Goal: Transaction & Acquisition: Book appointment/travel/reservation

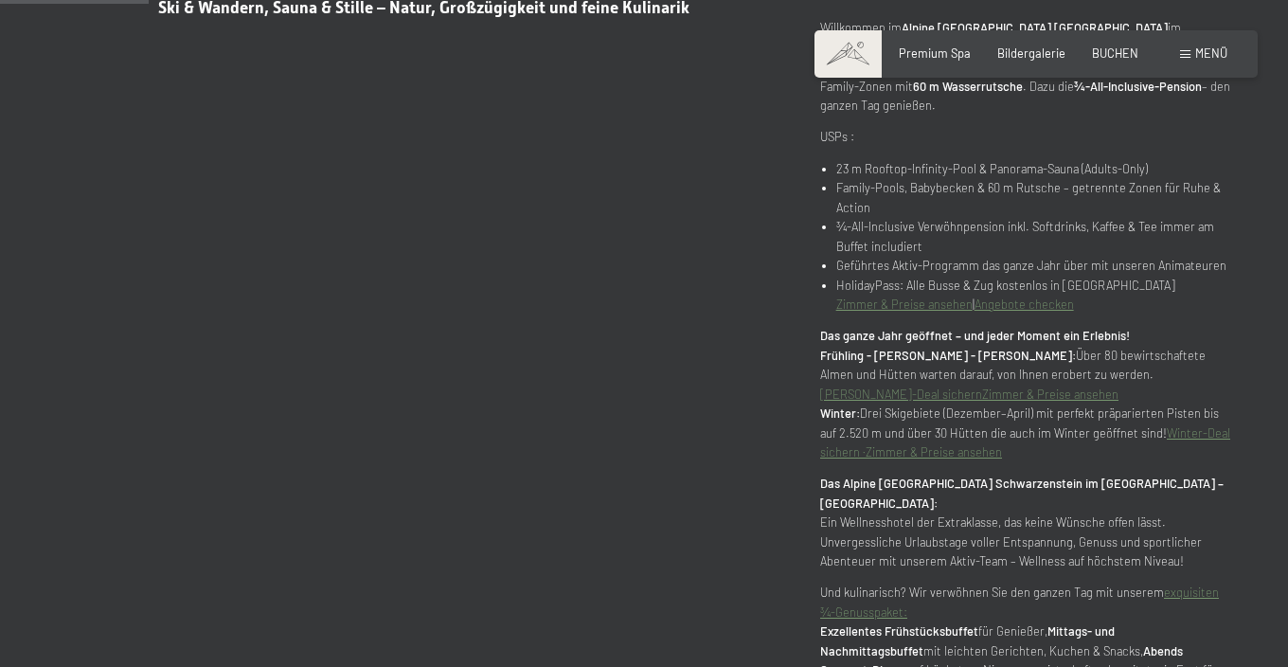
scroll to position [910, 0]
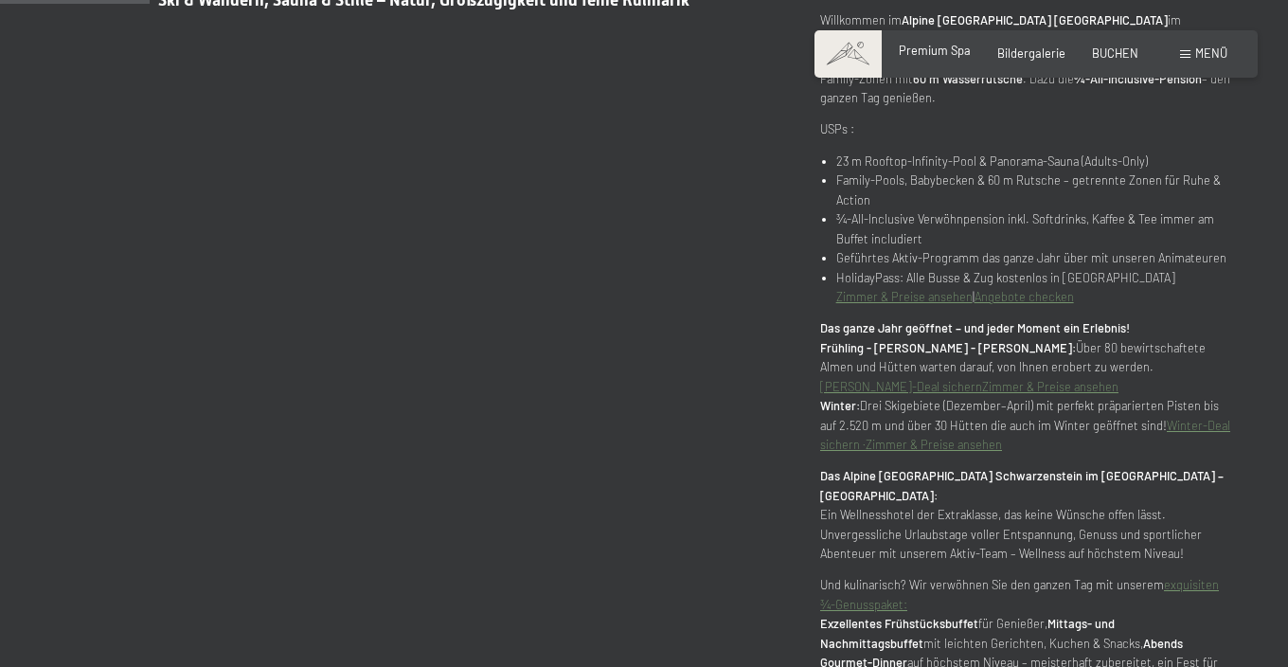
click at [953, 56] on span "Premium Spa" at bounding box center [935, 50] width 72 height 15
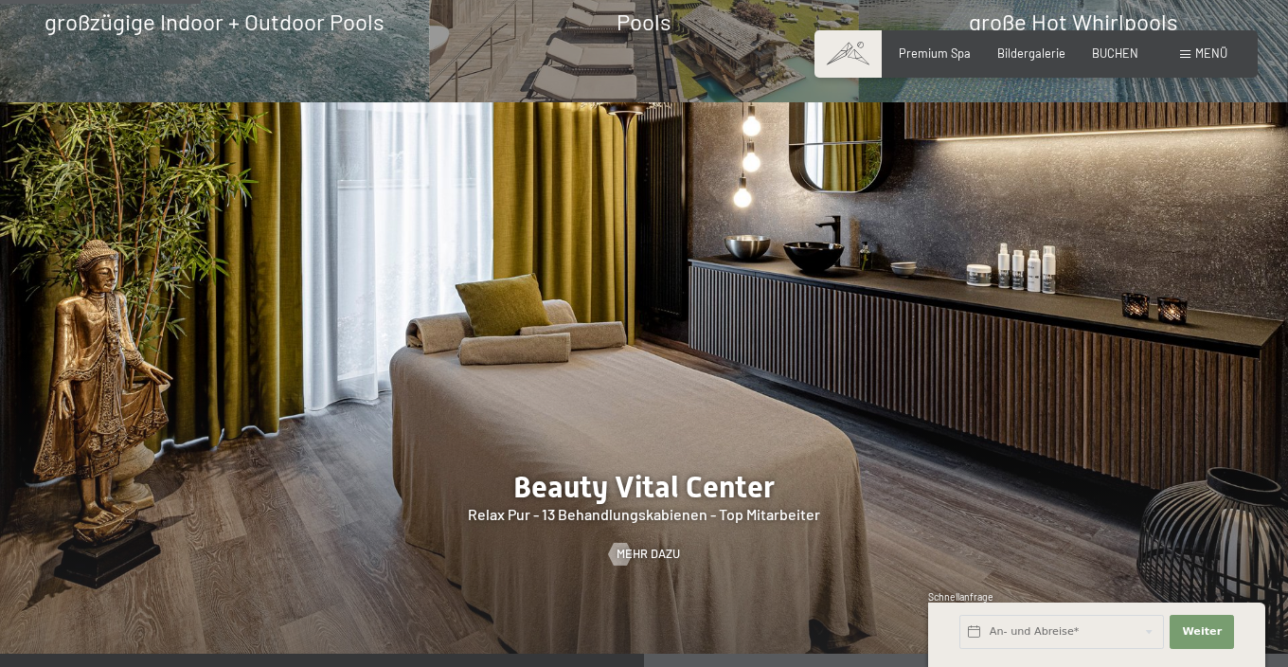
scroll to position [1769, 0]
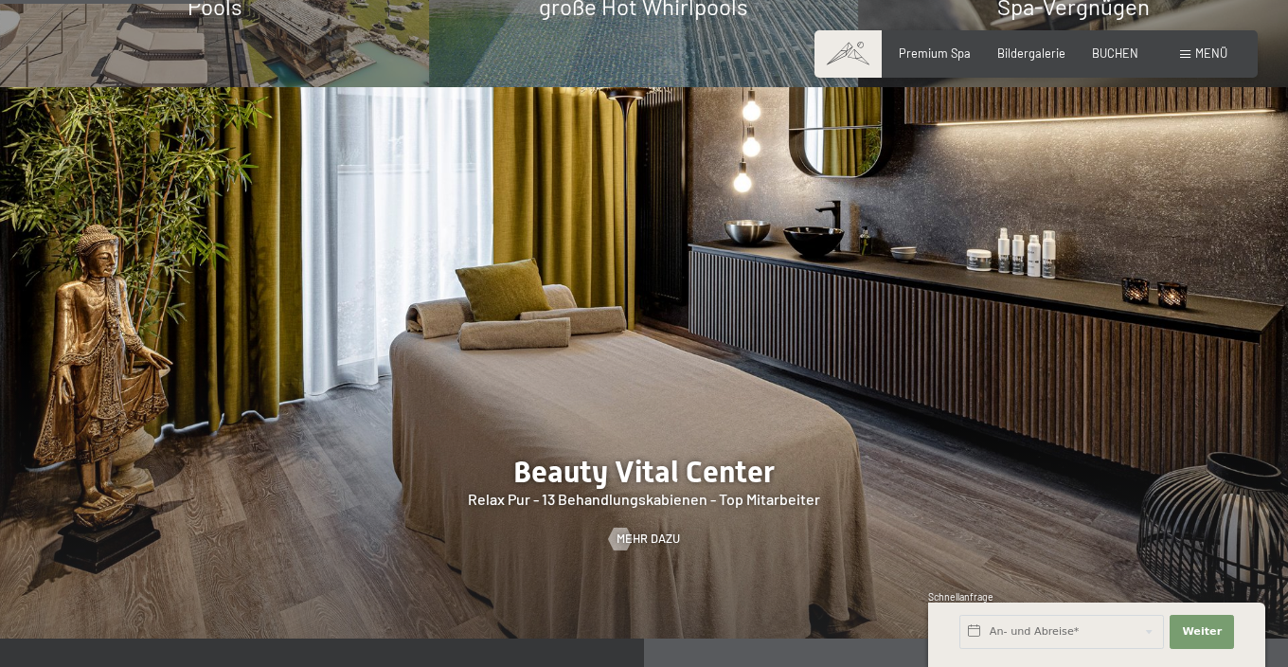
click at [639, 369] on div at bounding box center [644, 362] width 1288 height 551
click at [638, 530] on span "Mehr dazu" at bounding box center [667, 538] width 63 height 17
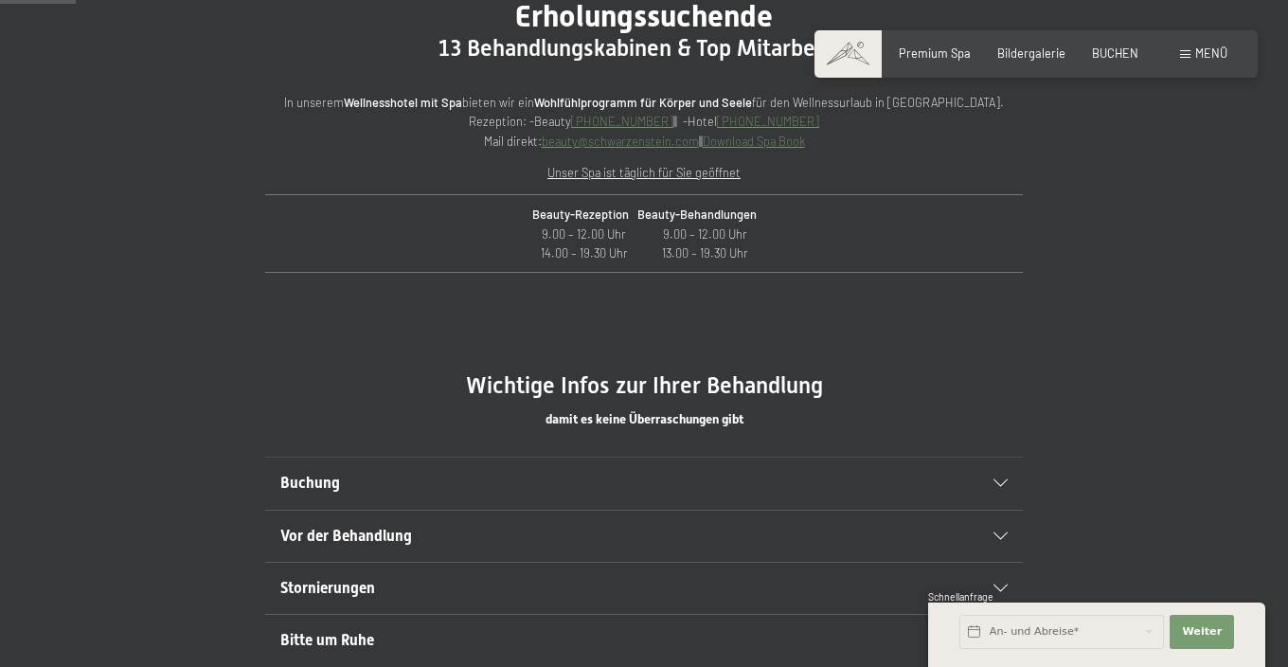
scroll to position [714, 0]
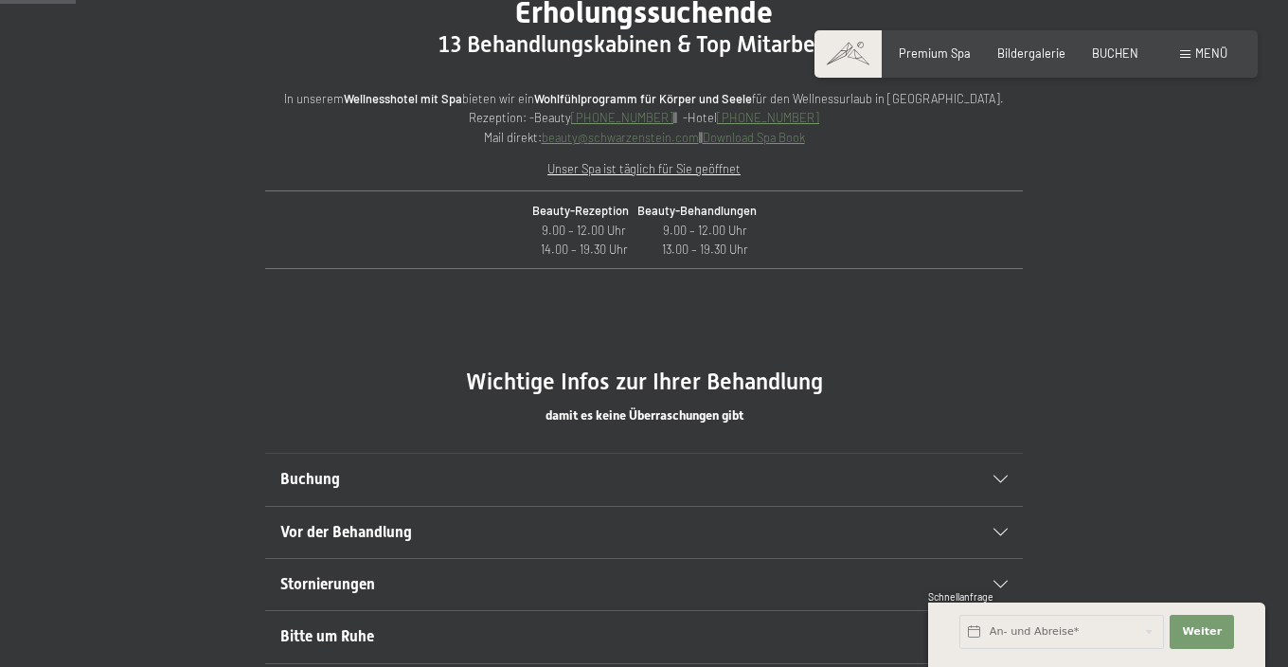
click at [637, 525] on h2 "Vor der Behandlung" at bounding box center [607, 532] width 655 height 21
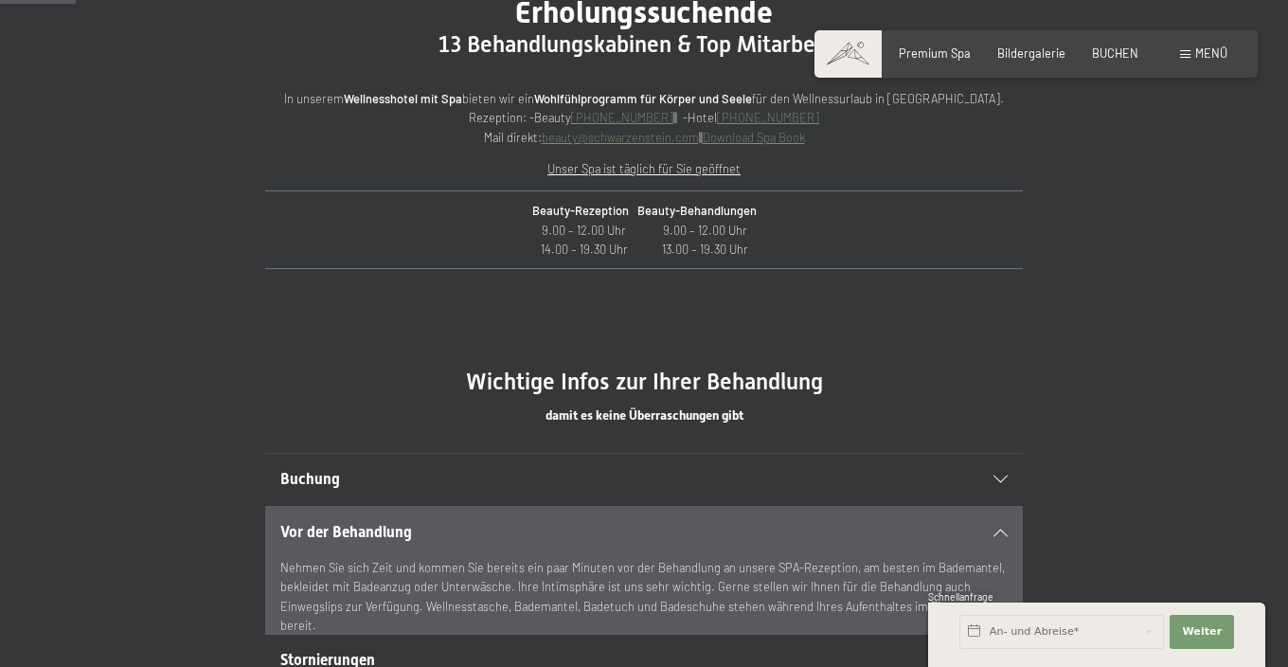
click at [637, 525] on h2 "Vor der Behandlung" at bounding box center [607, 532] width 655 height 21
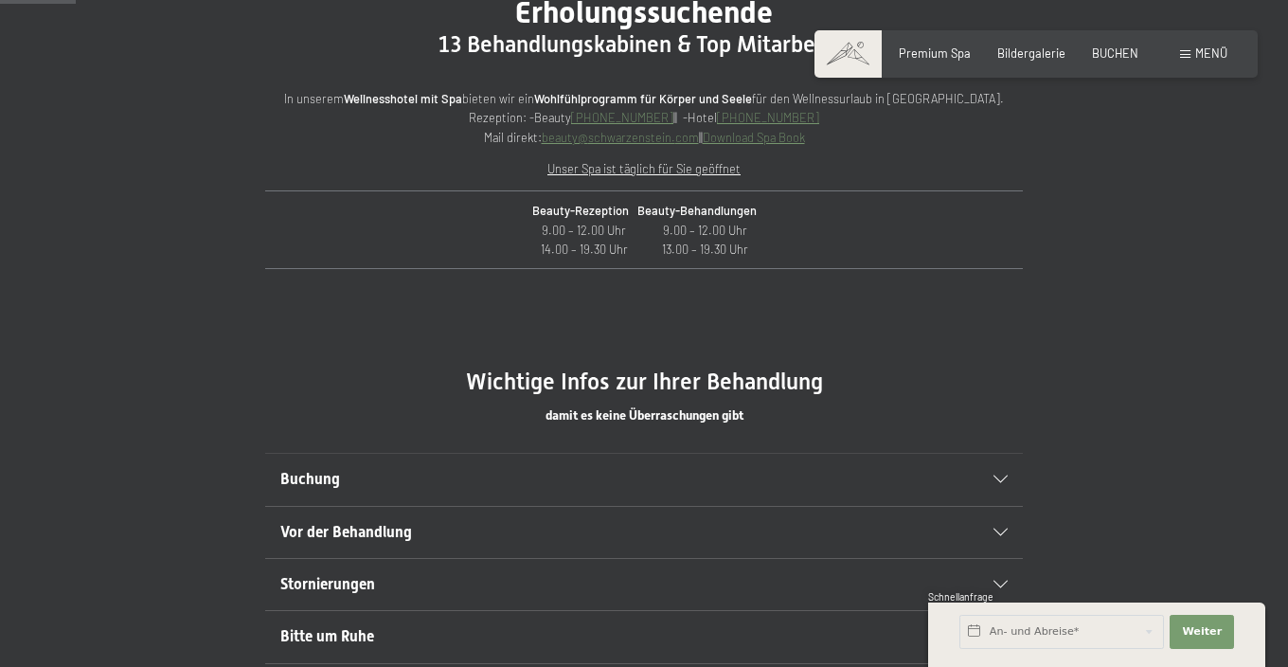
click at [622, 469] on h2 "Buchung" at bounding box center [607, 479] width 655 height 21
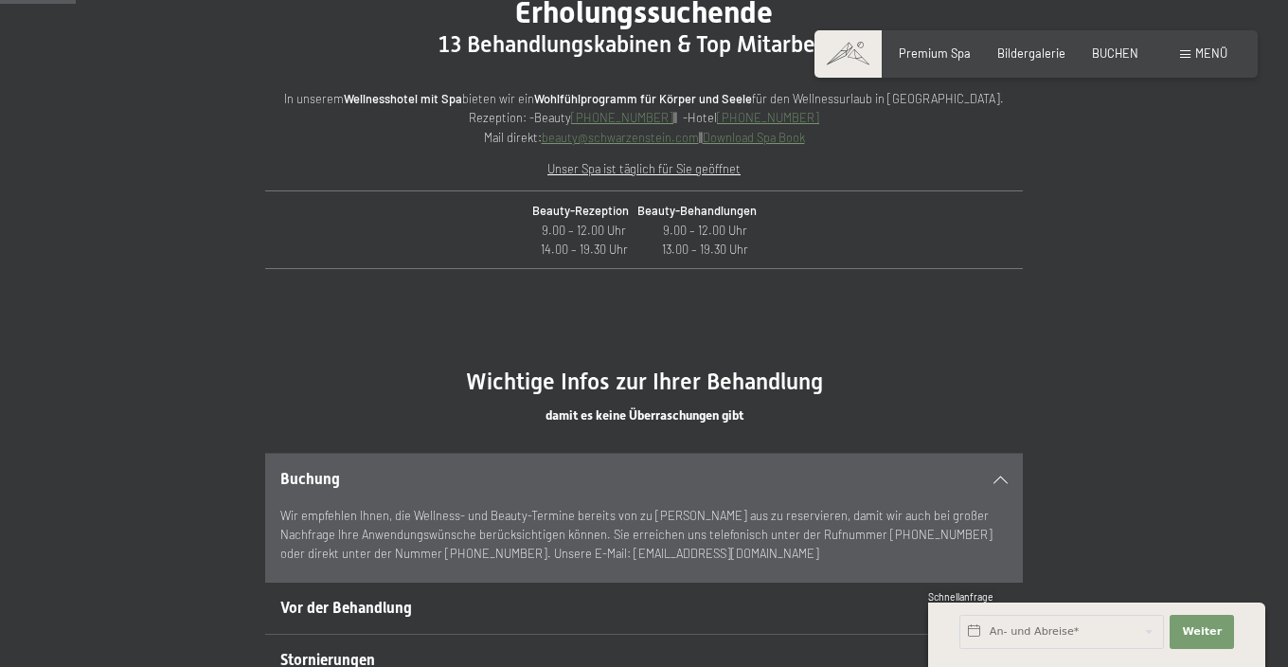
click at [622, 469] on h2 "Buchung" at bounding box center [607, 479] width 655 height 21
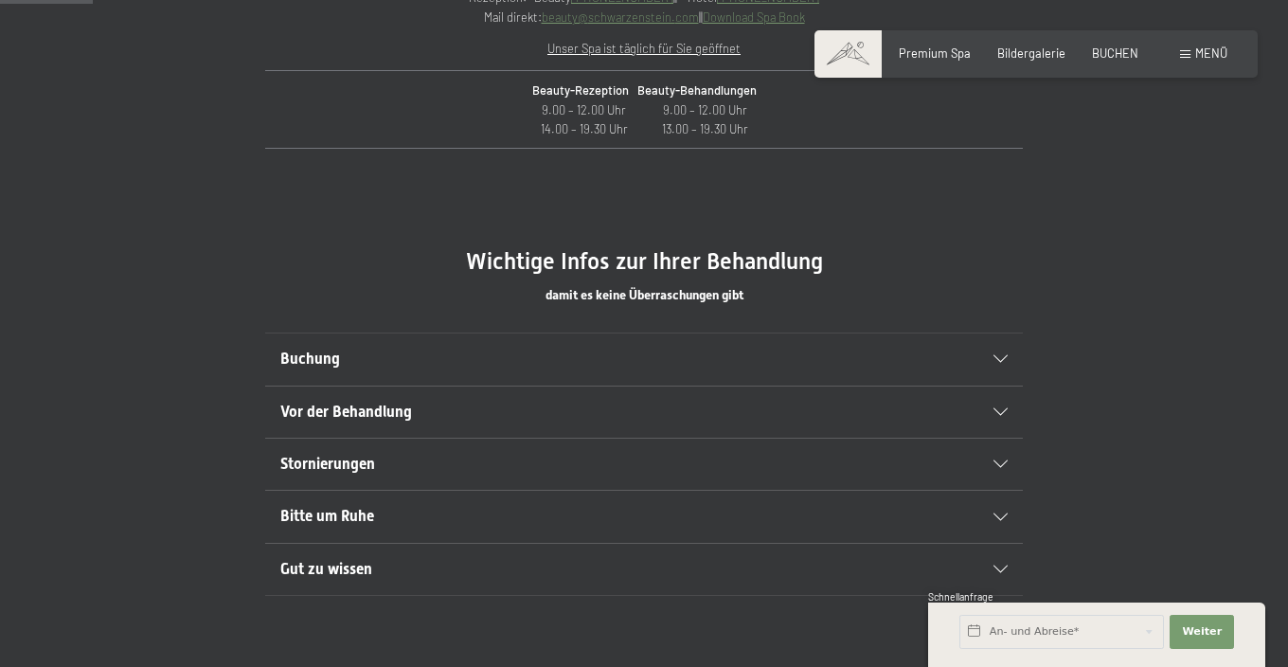
scroll to position [889, 0]
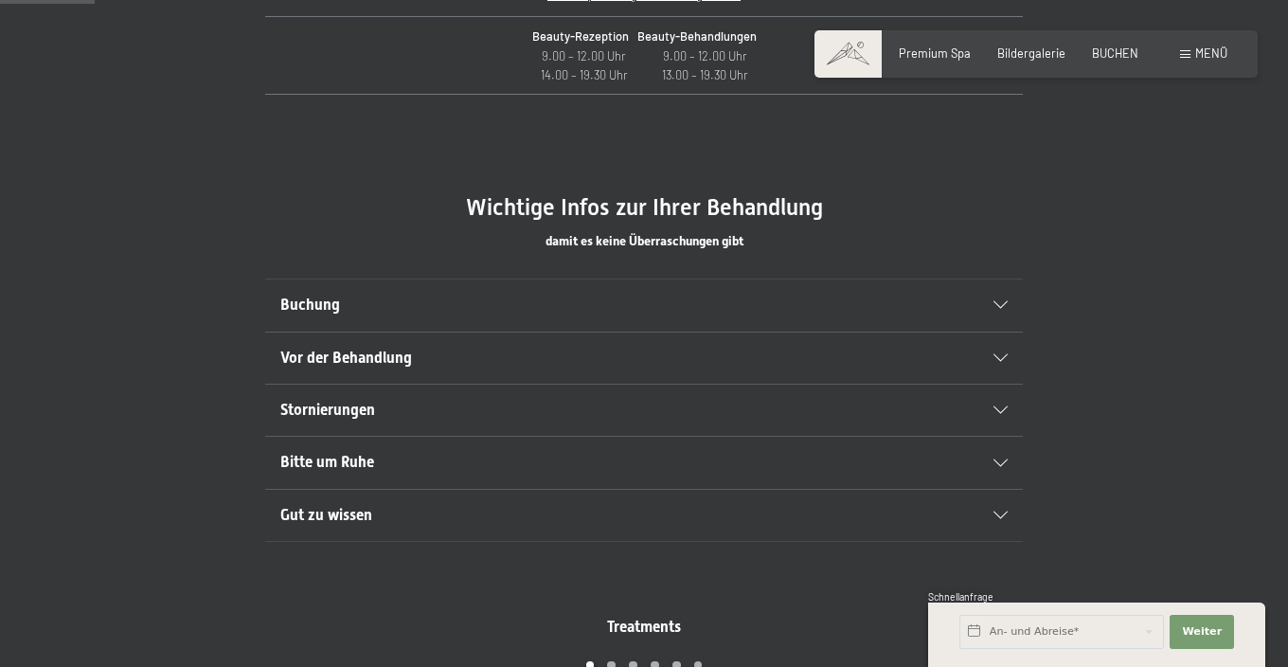
click at [622, 468] on div "Bitte um Ruhe" at bounding box center [644, 462] width 728 height 51
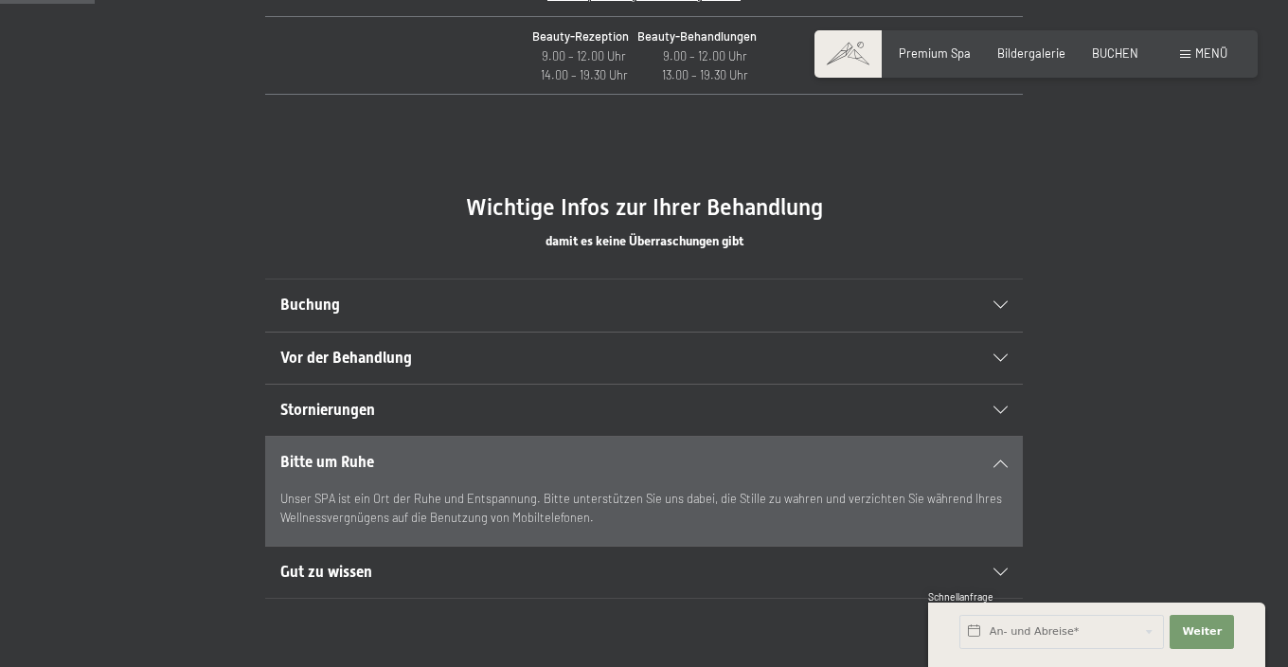
click at [622, 468] on div "Bitte um Ruhe" at bounding box center [644, 462] width 728 height 51
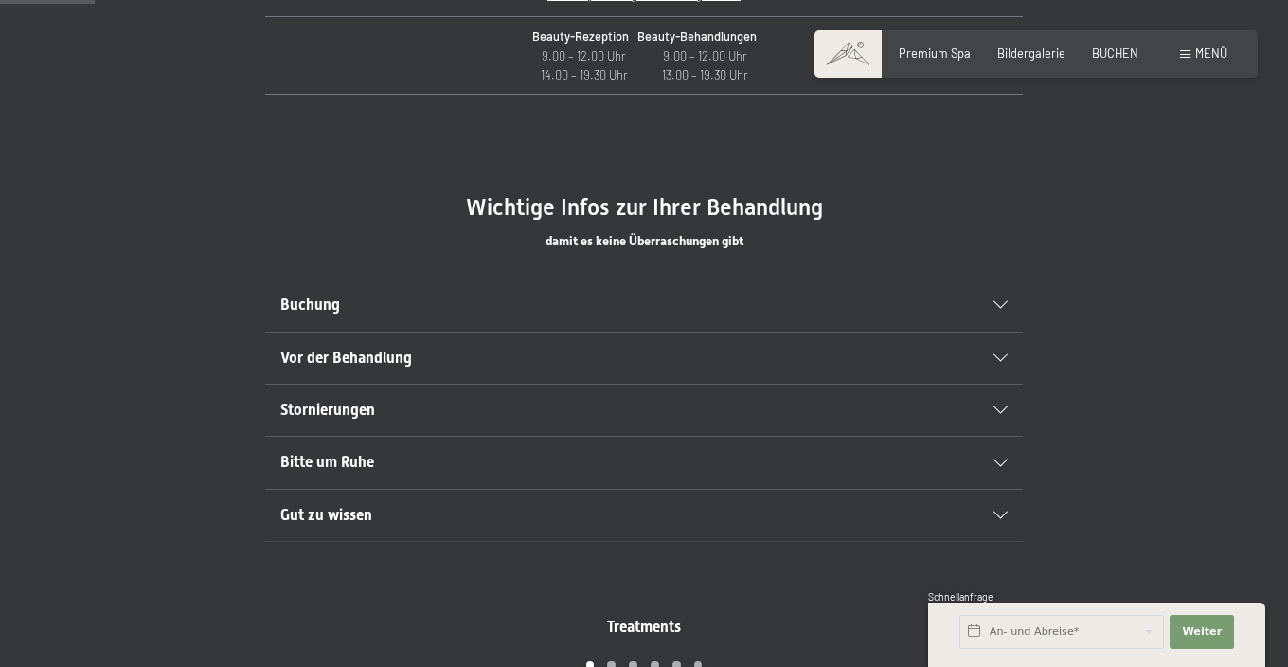
click at [622, 468] on div "Bitte um Ruhe" at bounding box center [644, 462] width 728 height 51
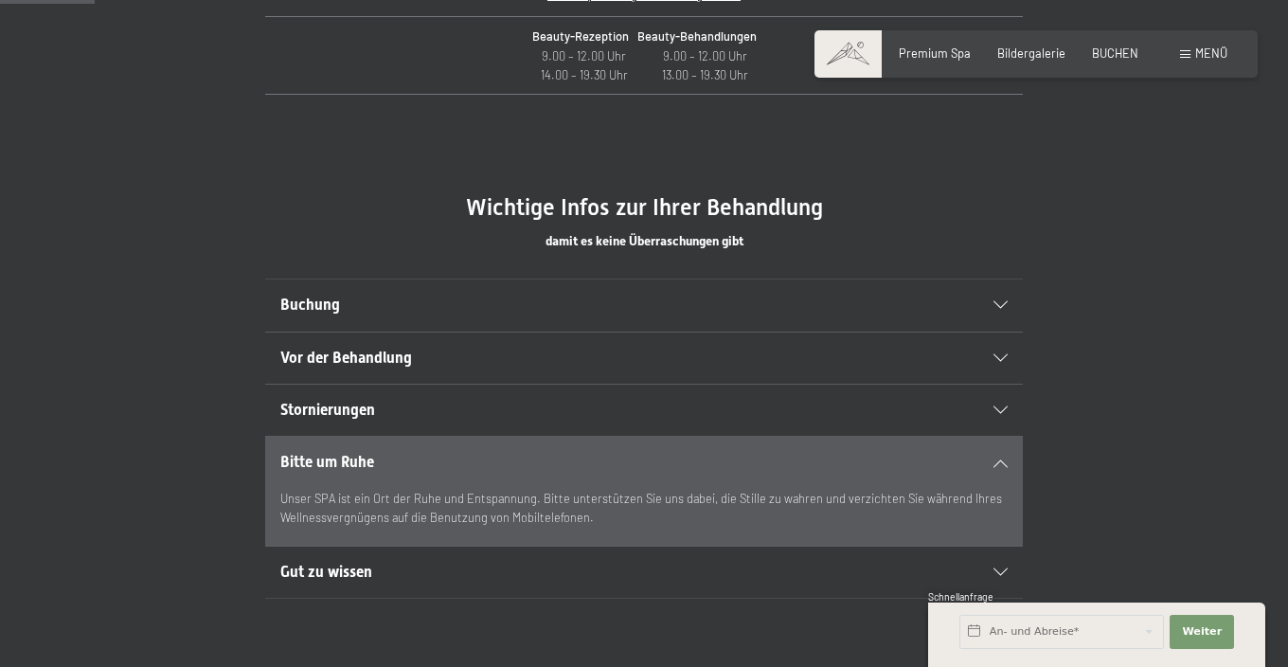
click at [621, 491] on p "Unser SPA ist ein Ort der Ruhe und Entspannung. Bitte unterstützen Sie uns dabe…" at bounding box center [644, 508] width 728 height 39
click at [621, 562] on h2 "Gut zu wissen" at bounding box center [607, 572] width 655 height 21
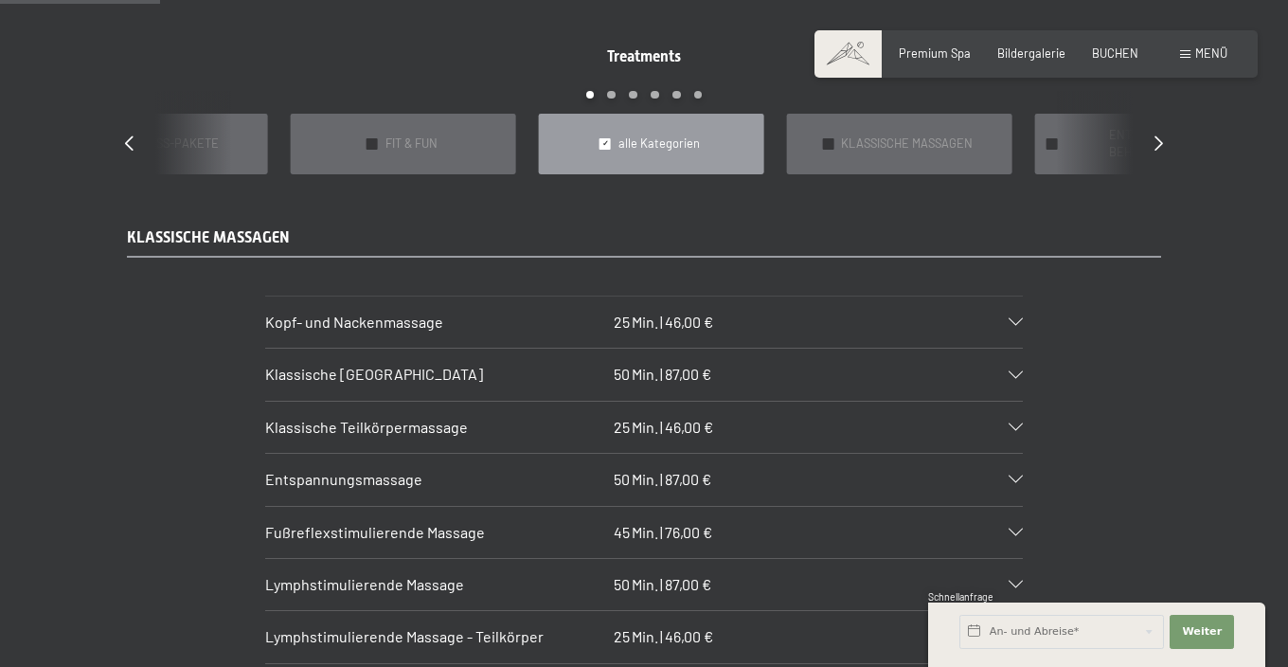
scroll to position [1507, 0]
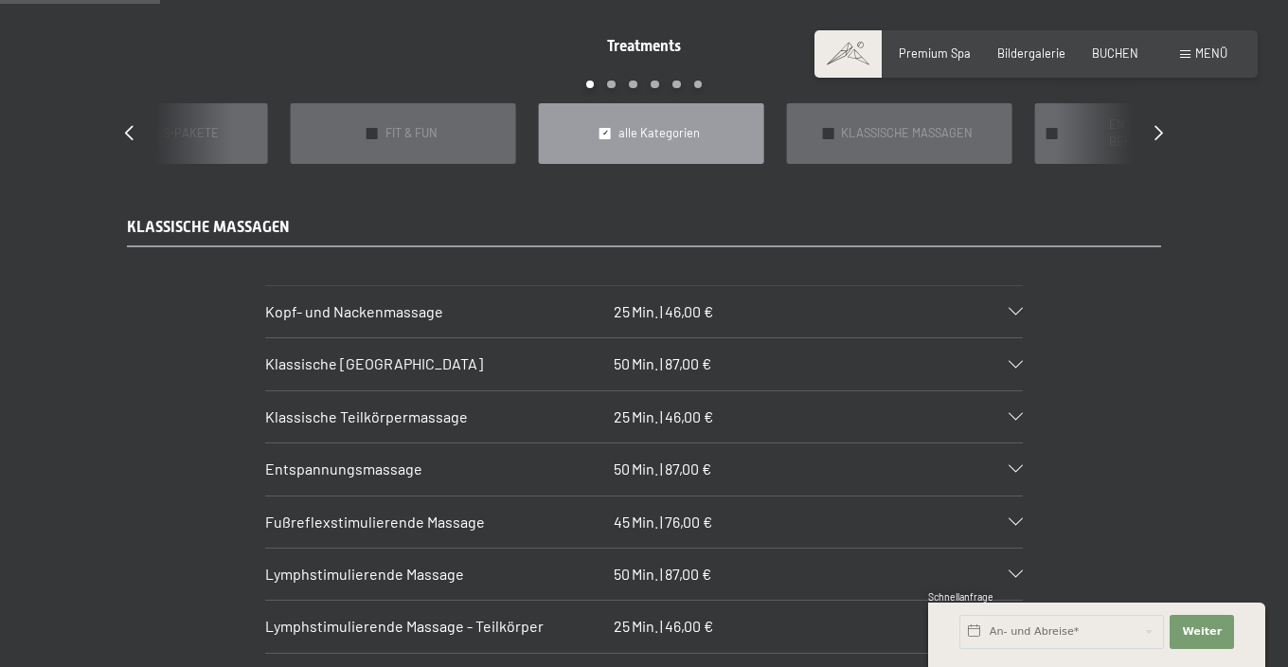
click at [1006, 413] on div at bounding box center [1006, 417] width 33 height 8
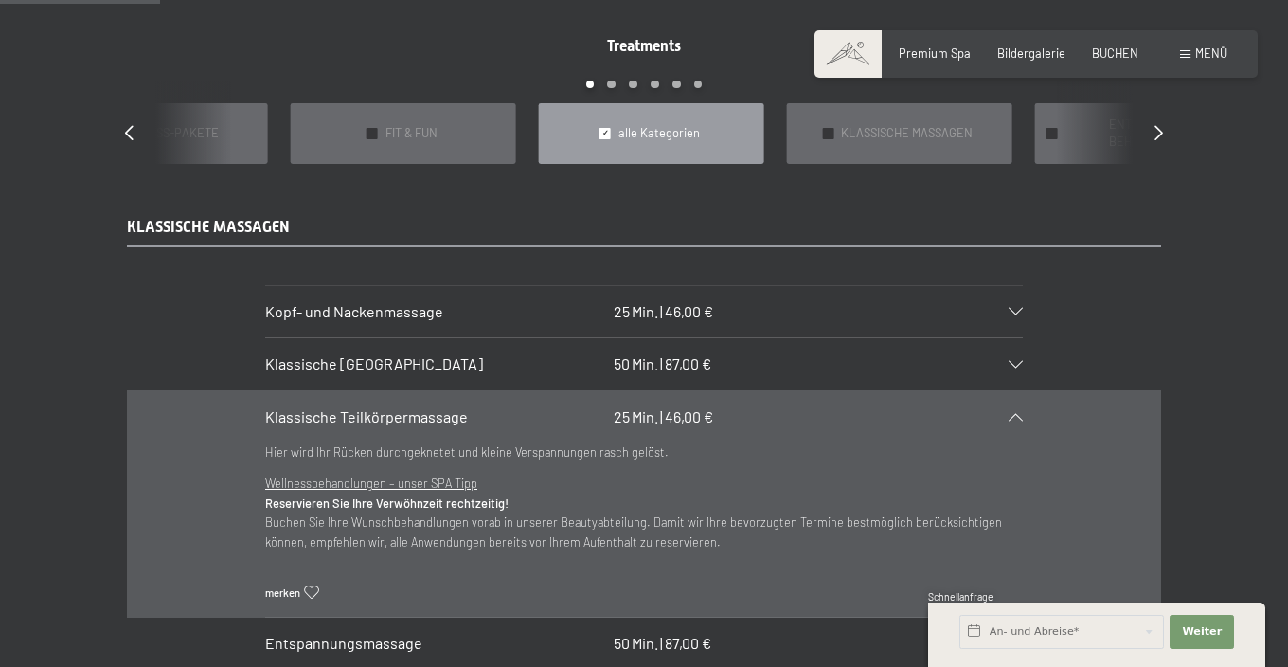
click at [1006, 413] on div at bounding box center [1006, 417] width 33 height 8
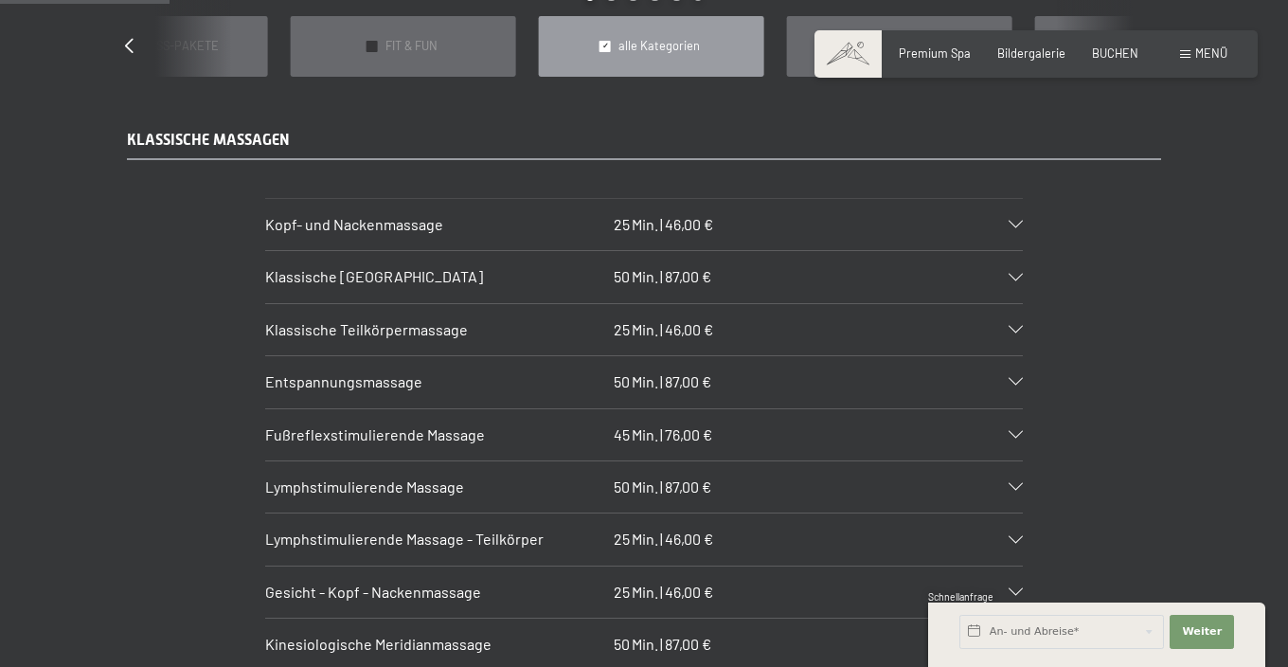
scroll to position [1602, 0]
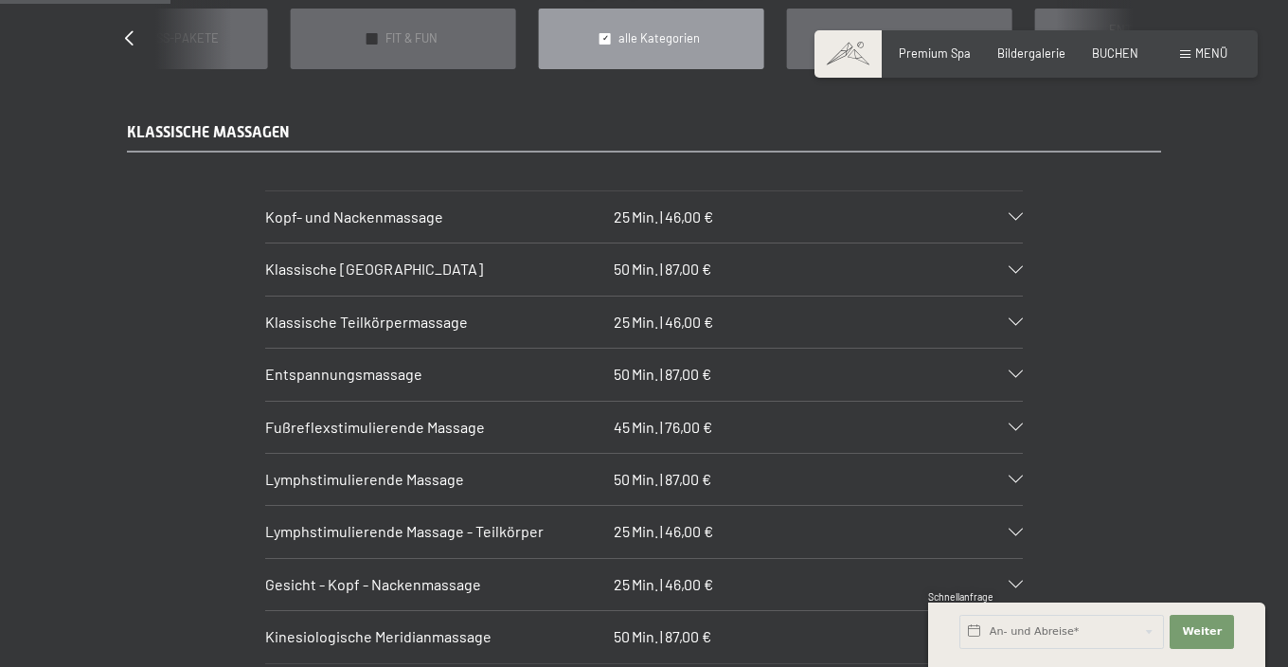
click at [908, 454] on div "Lymphstimulierende Massage 50 Min. | 87,00 €" at bounding box center [644, 479] width 758 height 51
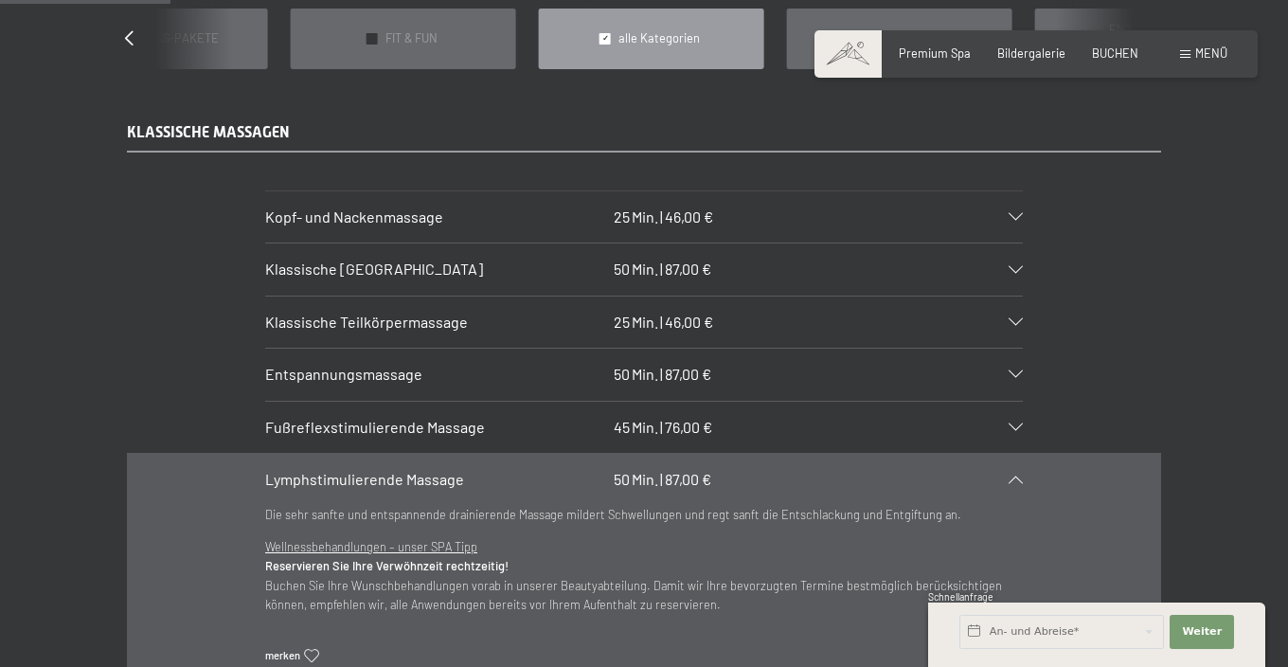
click at [908, 454] on div "Lymphstimulierende Massage 50 Min. | 87,00 €" at bounding box center [644, 479] width 758 height 51
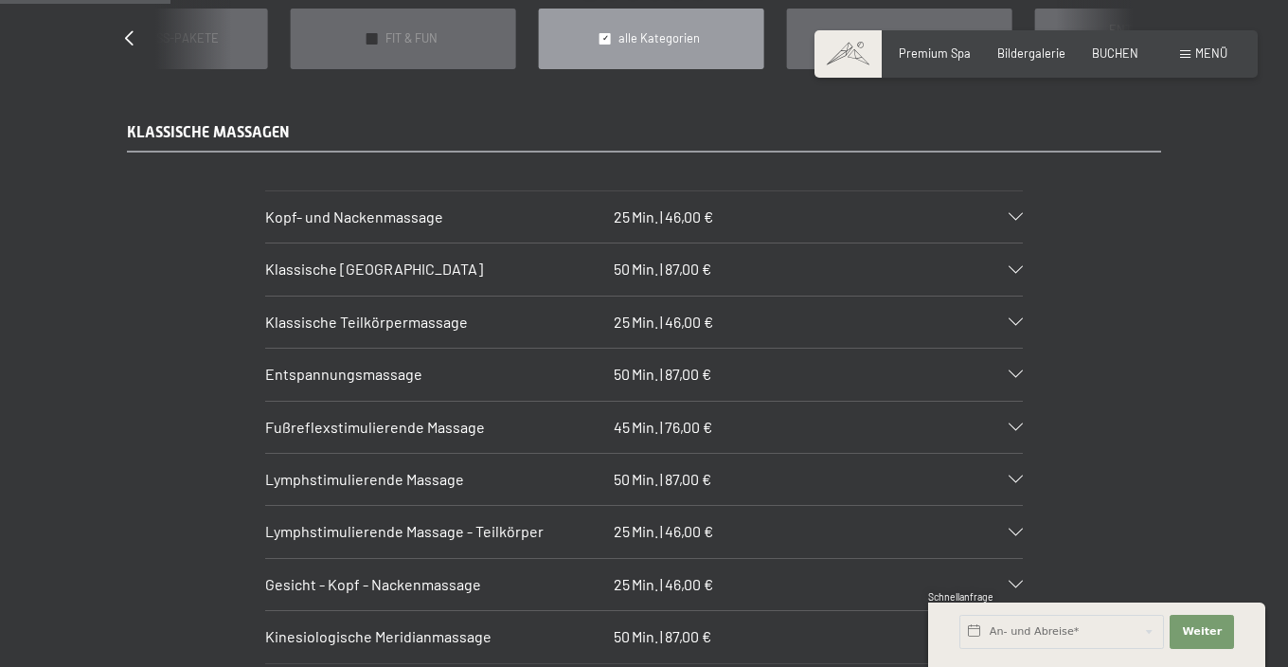
click at [857, 559] on div "Gesicht - Kopf - Nackenmassage 25 Min. | 46,00 €" at bounding box center [644, 584] width 758 height 51
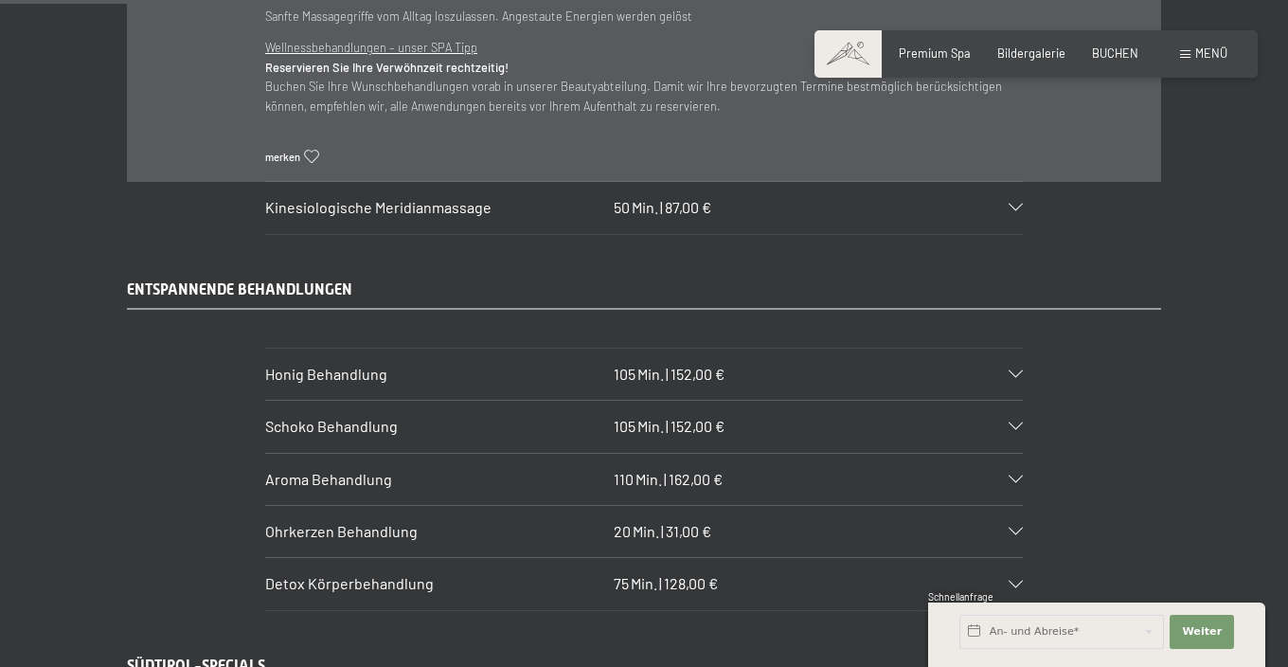
scroll to position [2206, 0]
click at [812, 400] on div "Schoko Behandlung 105 Min. | 152,00 €" at bounding box center [644, 425] width 758 height 51
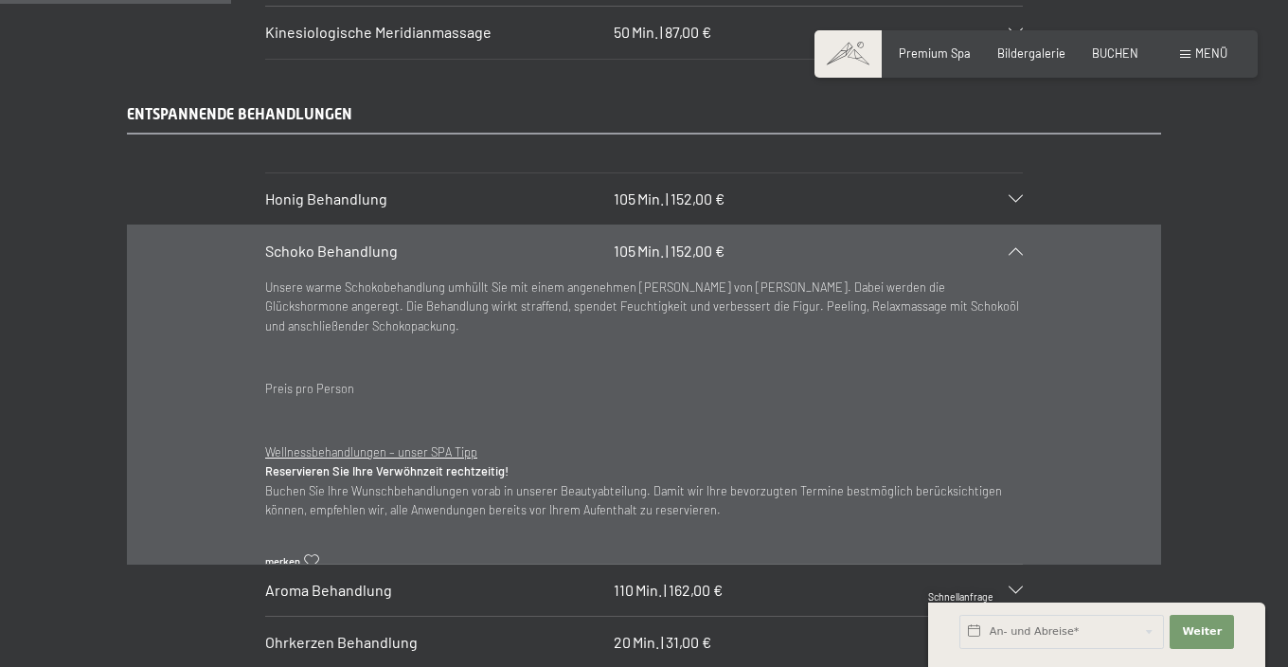
click at [834, 225] on div "Schoko Behandlung 105 Min. | 152,00 €" at bounding box center [644, 250] width 758 height 51
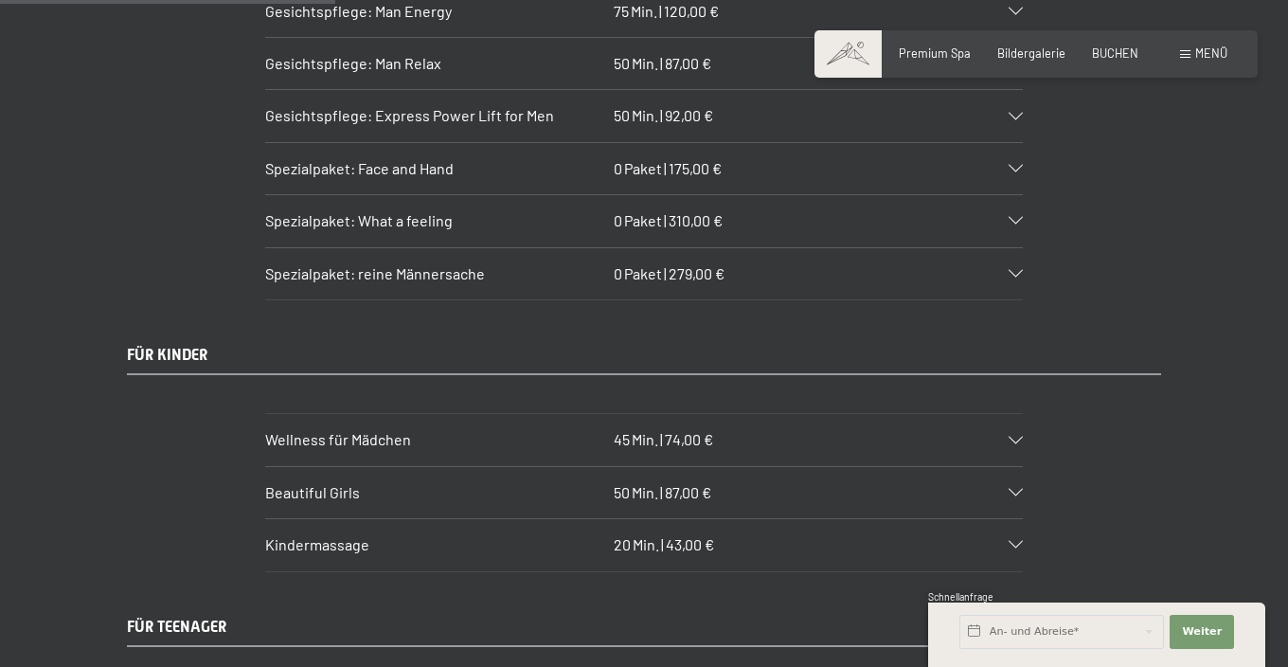
scroll to position [3155, 0]
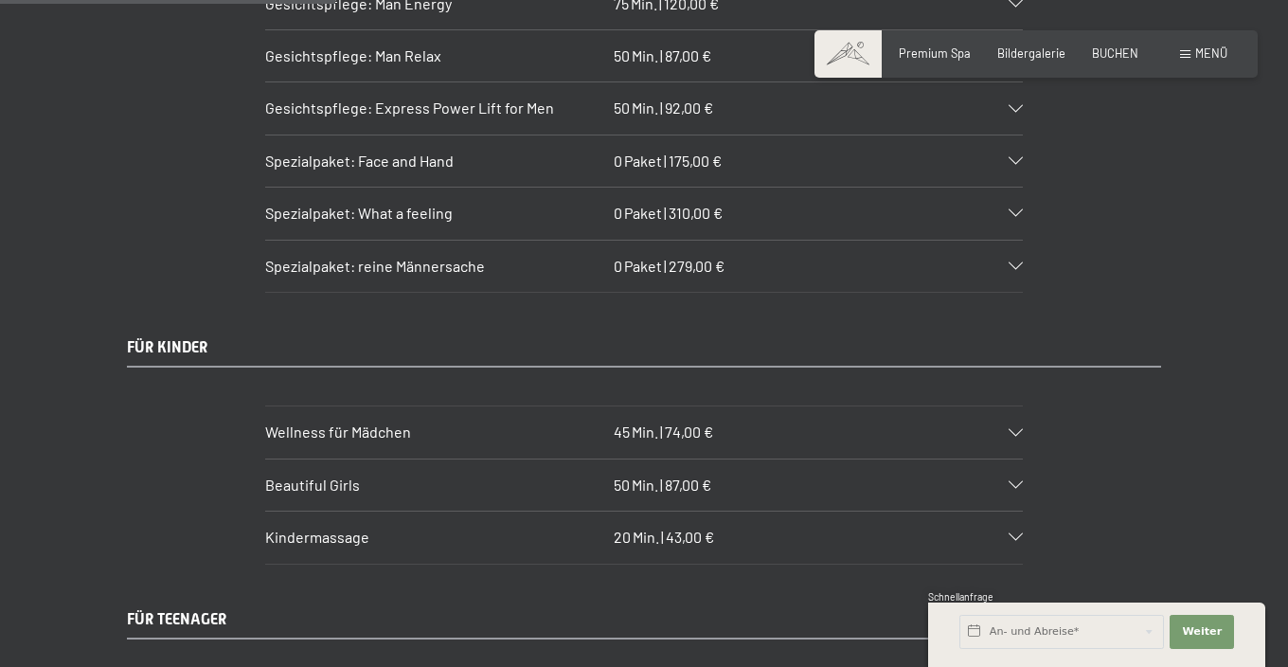
click at [803, 459] on div "Beautiful Girls 50 Min. | 87,00 €" at bounding box center [644, 484] width 758 height 51
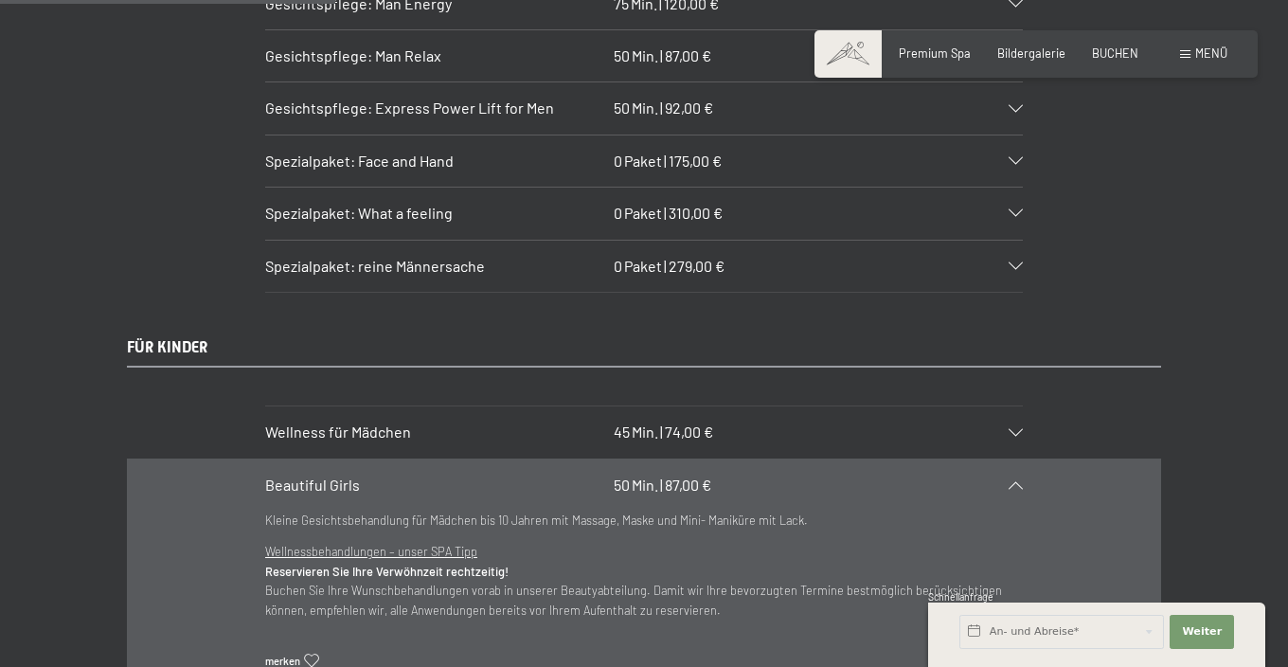
click at [803, 459] on div "Beautiful Girls 50 Min. | 87,00 €" at bounding box center [644, 484] width 758 height 51
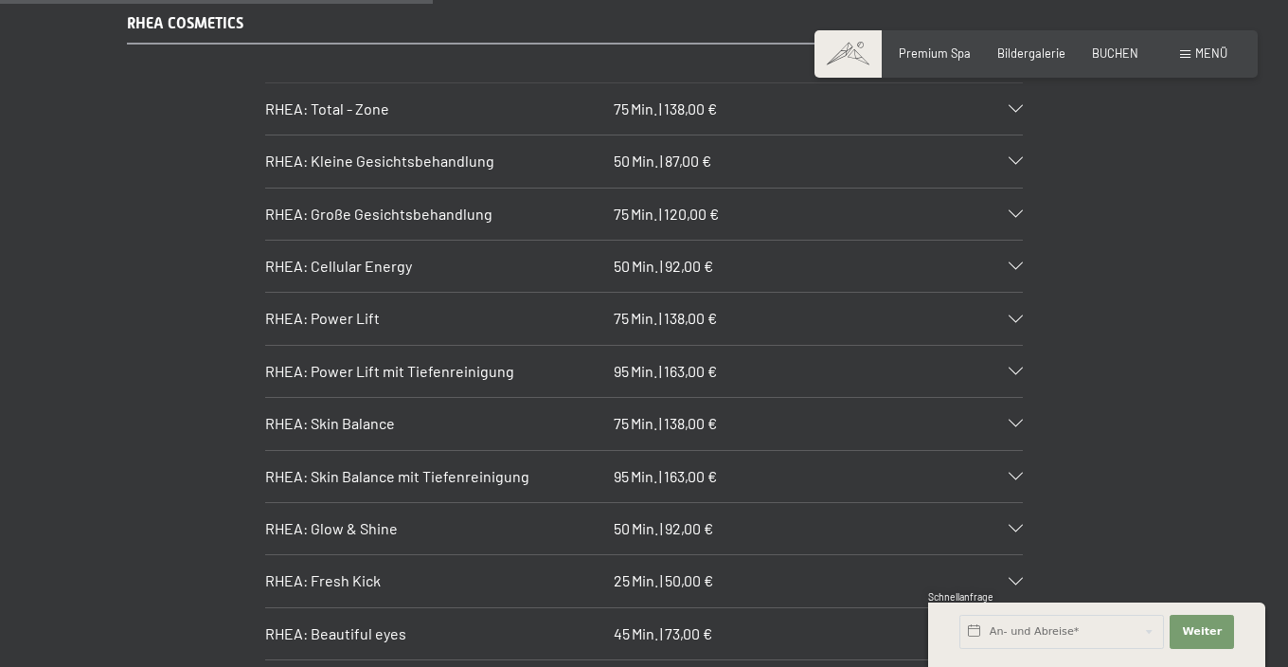
scroll to position [4077, 0]
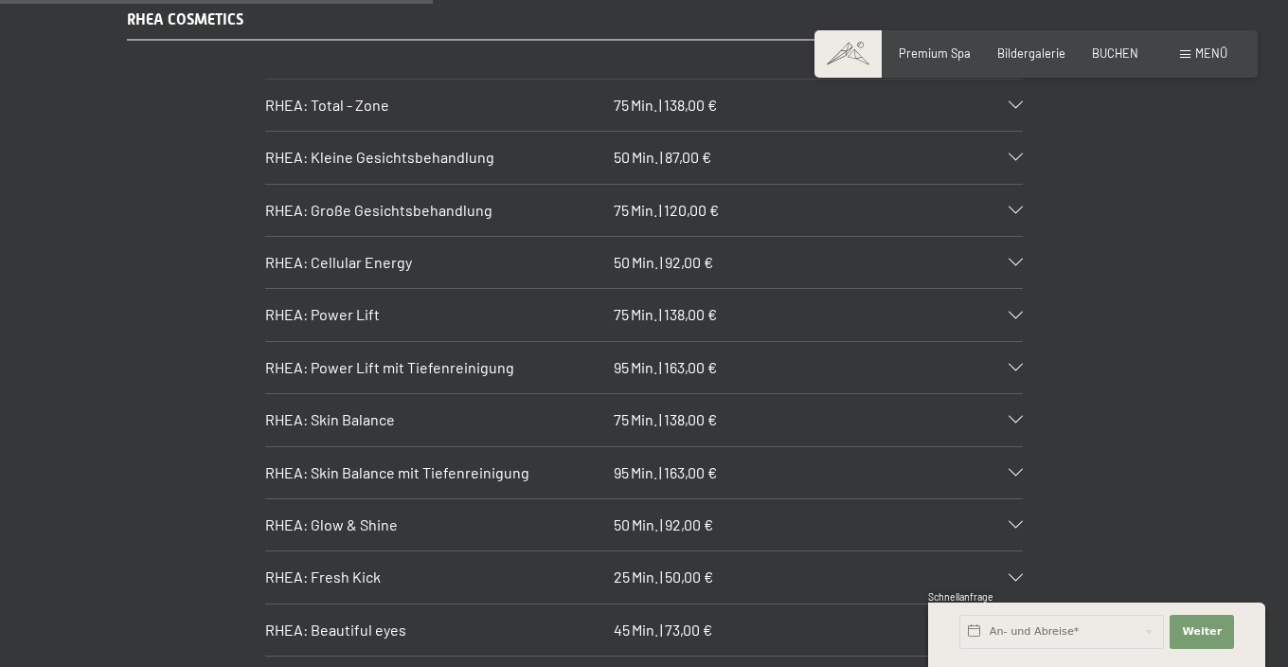
click at [801, 499] on div "RHEA: Glow & Shine 50 Min. | 92,00 €" at bounding box center [644, 524] width 758 height 51
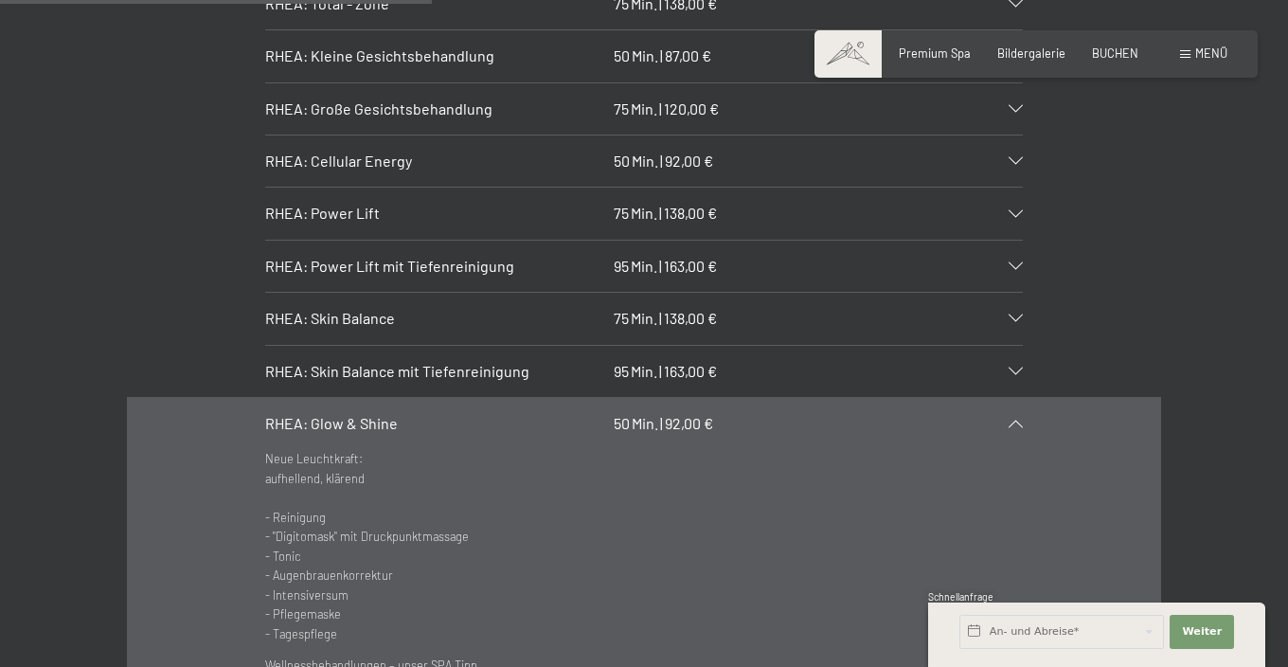
scroll to position [4183, 0]
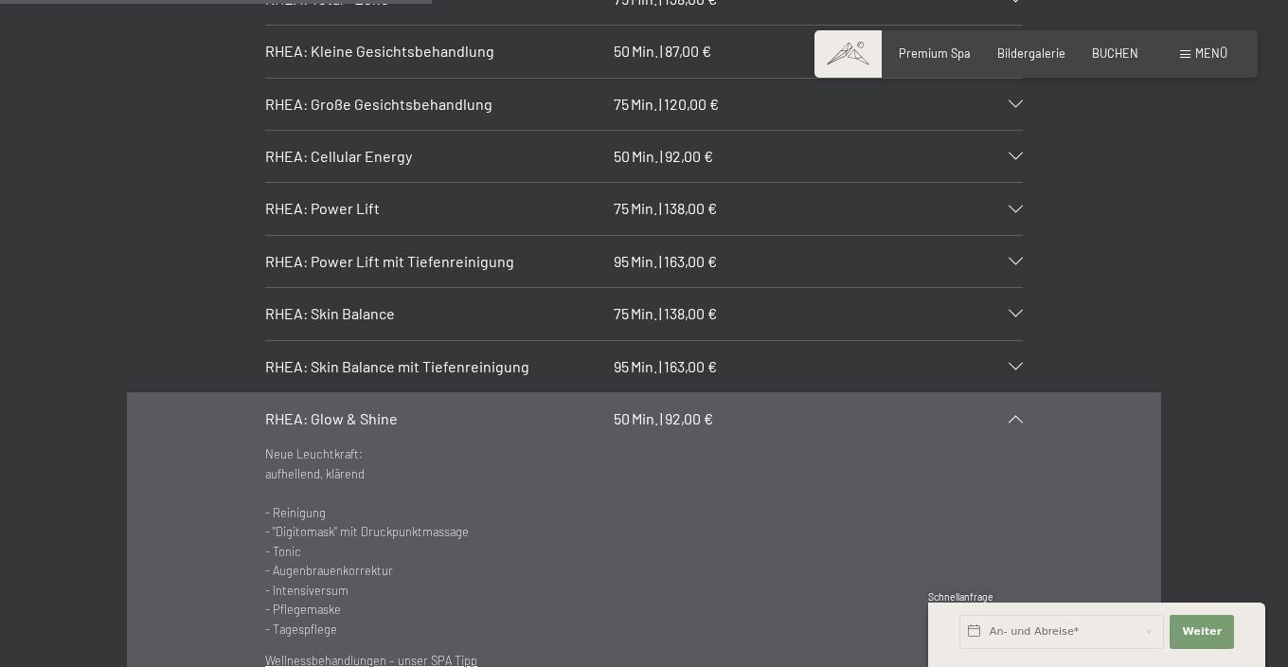
click at [792, 393] on div "RHEA: Glow & Shine 50 Min. | 92,00 €" at bounding box center [644, 418] width 758 height 51
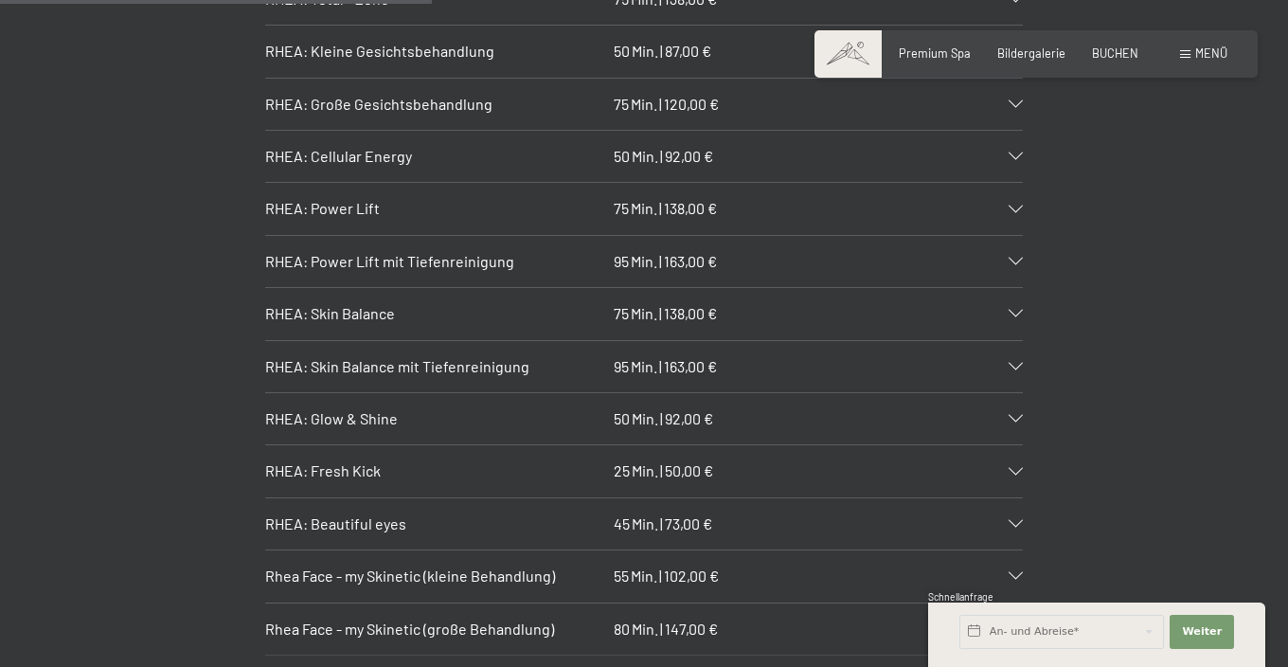
click at [769, 288] on div "RHEA: Skin Balance 75 Min. | 138,00 €" at bounding box center [644, 313] width 758 height 51
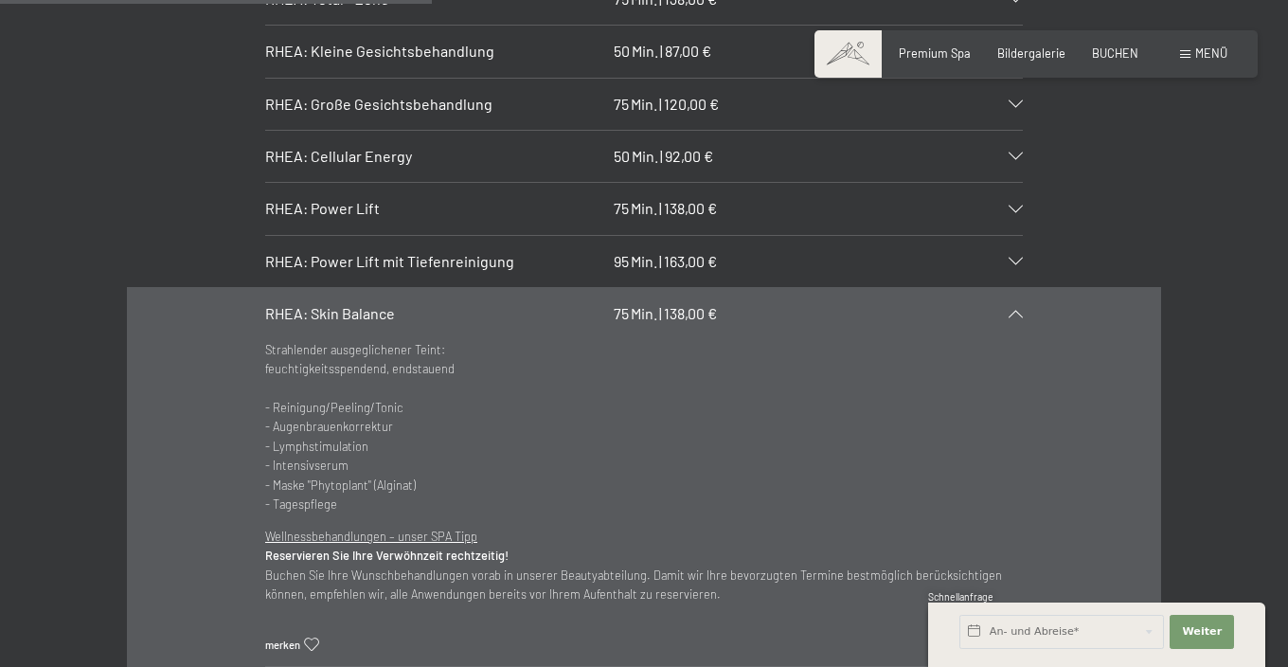
click at [765, 288] on div "RHEA: Skin Balance 75 Min. | 138,00 €" at bounding box center [644, 313] width 758 height 51
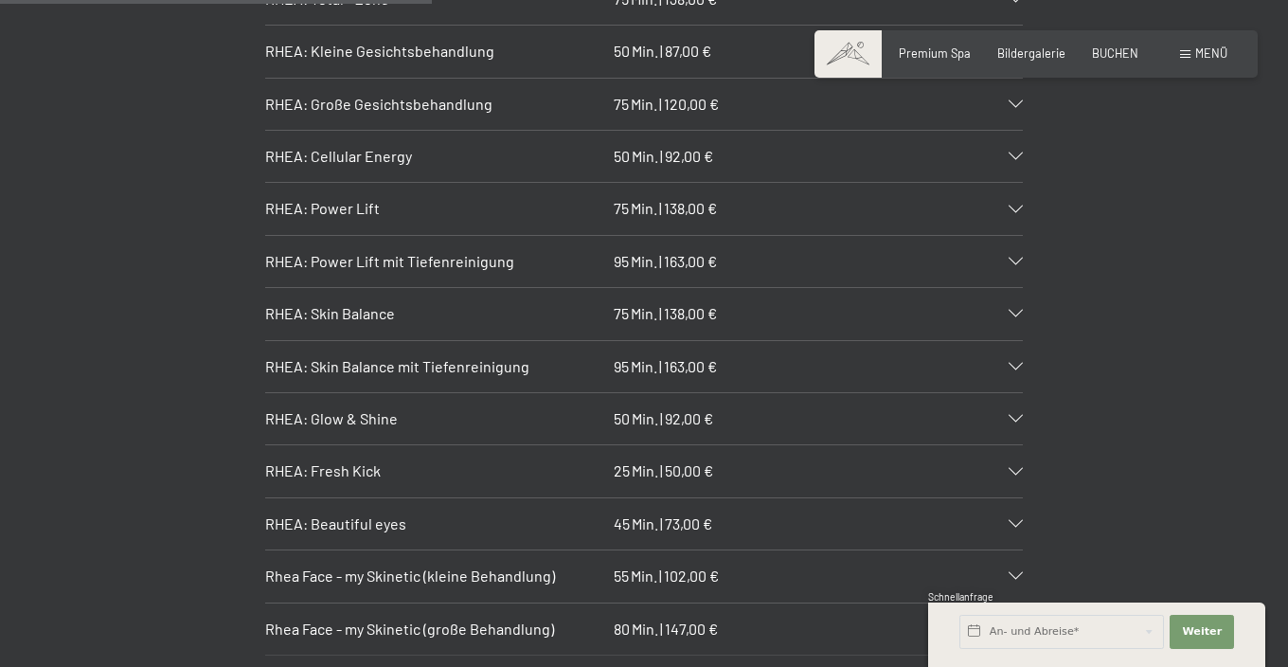
click at [754, 341] on div "RHEA: Skin Balance mit Tiefenreinigung 95 Min. | 163,00 €" at bounding box center [644, 366] width 758 height 51
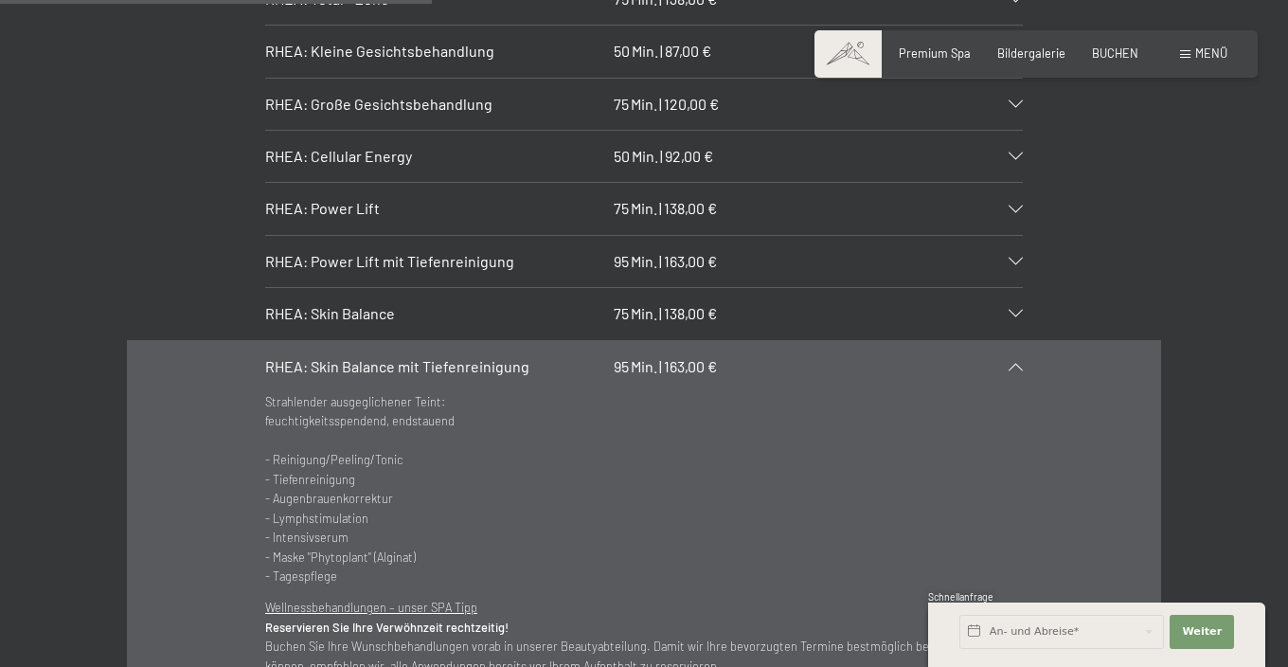
click at [754, 341] on div "RHEA: Skin Balance mit Tiefenreinigung 95 Min. | 163,00 €" at bounding box center [644, 366] width 758 height 51
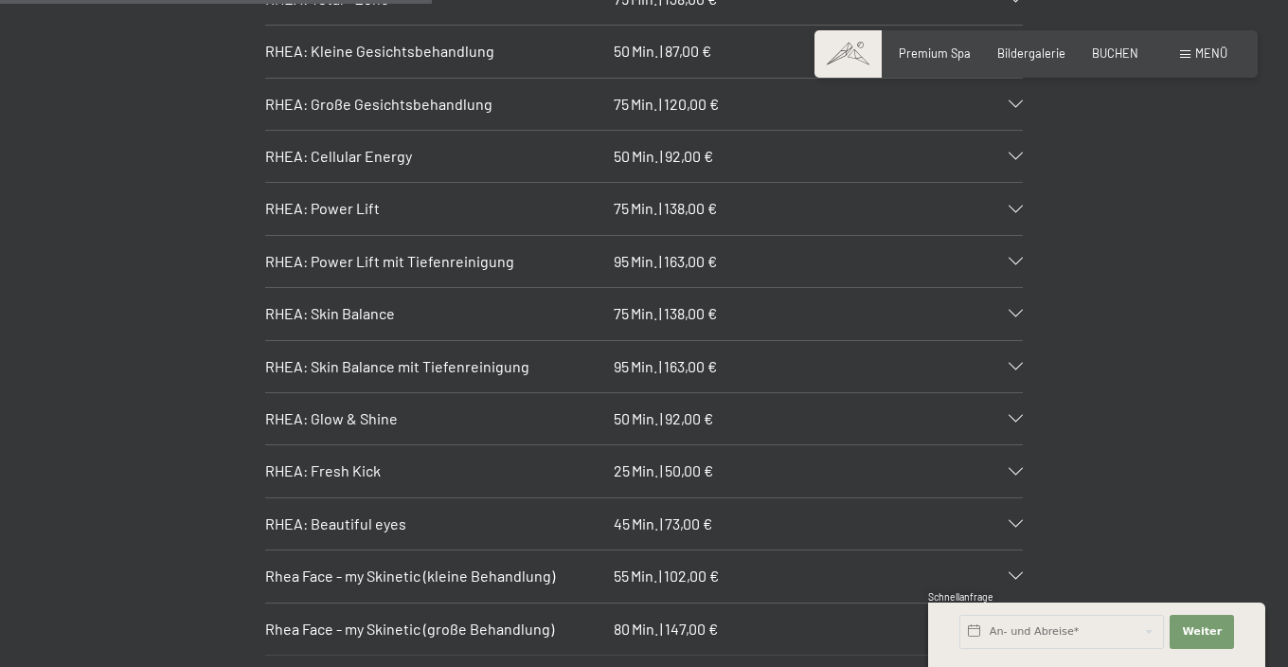
click at [765, 550] on div "Rhea Face - my Skinetic (kleine Behandlung) 55 Min. | 102,00 €" at bounding box center [644, 575] width 758 height 51
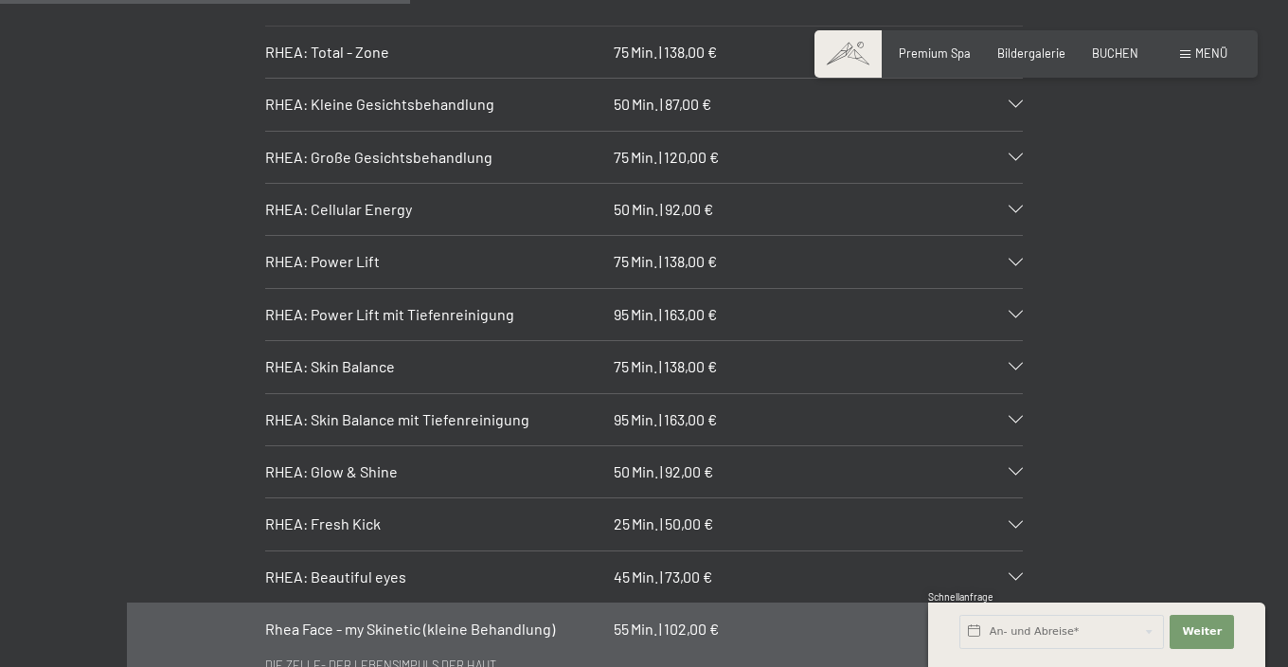
scroll to position [4158, 0]
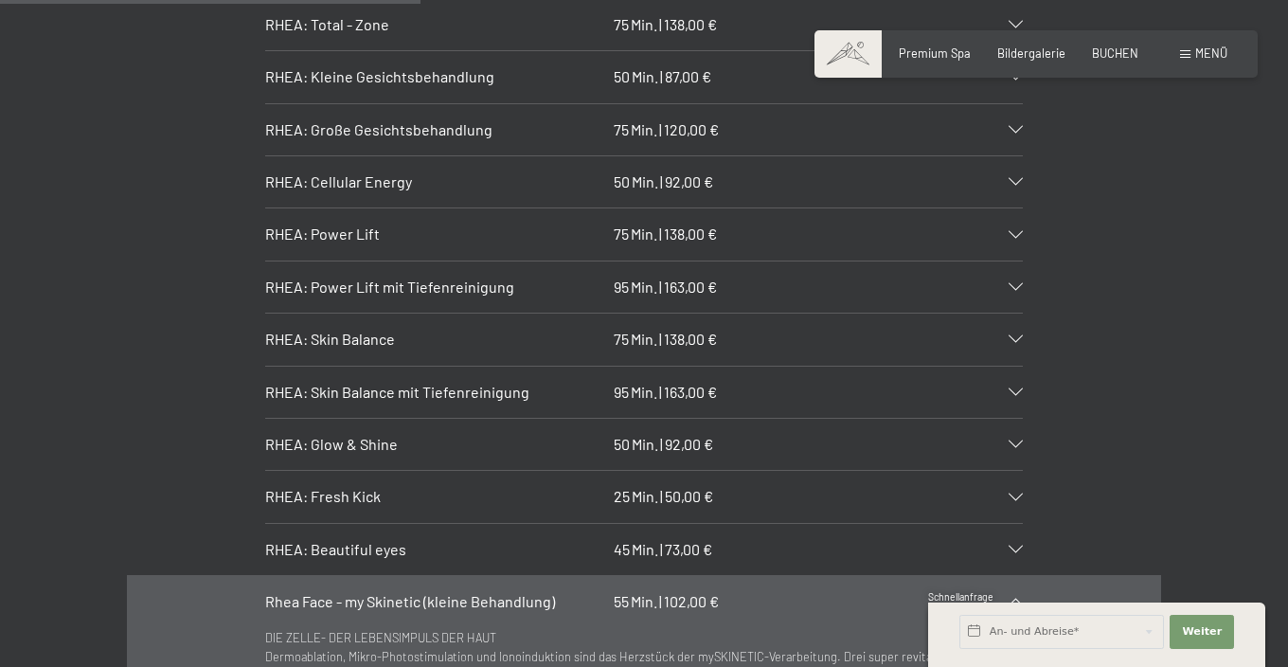
click at [736, 576] on div "Rhea Face - my Skinetic (kleine Behandlung) 55 Min. | 102,00 €" at bounding box center [644, 601] width 758 height 51
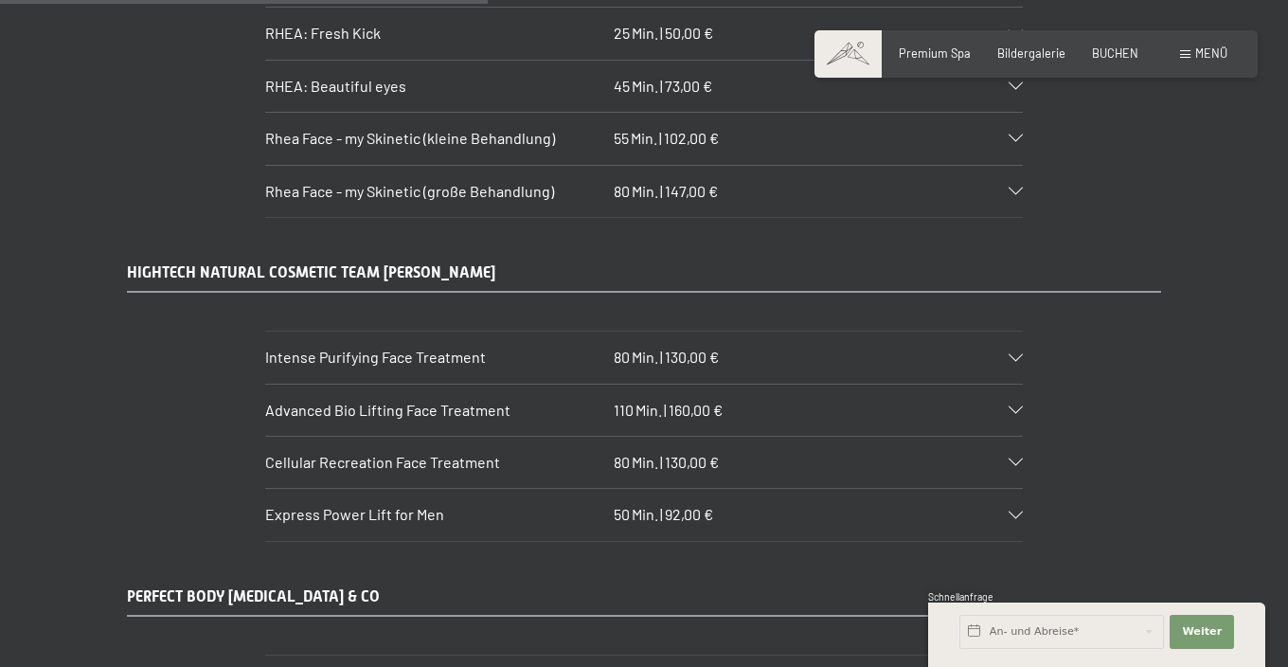
scroll to position [4630, 0]
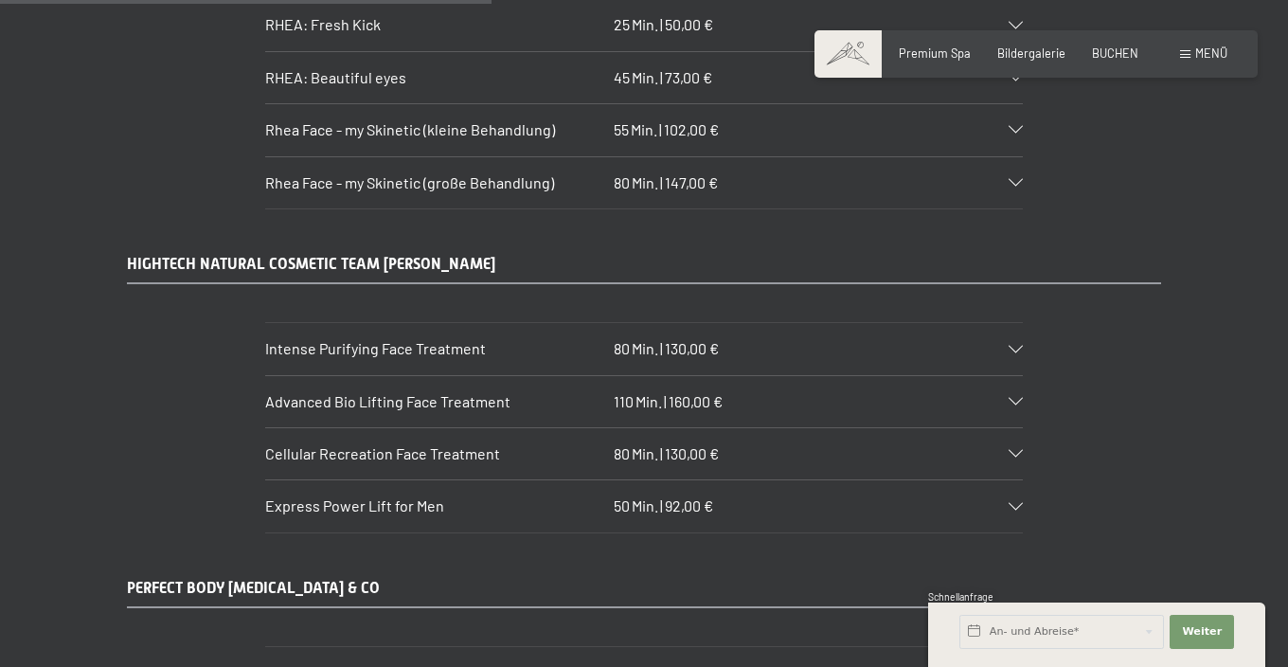
click at [732, 323] on div "Intense Purifying Face Treatment 80 Min. | 130,00 €" at bounding box center [644, 348] width 758 height 51
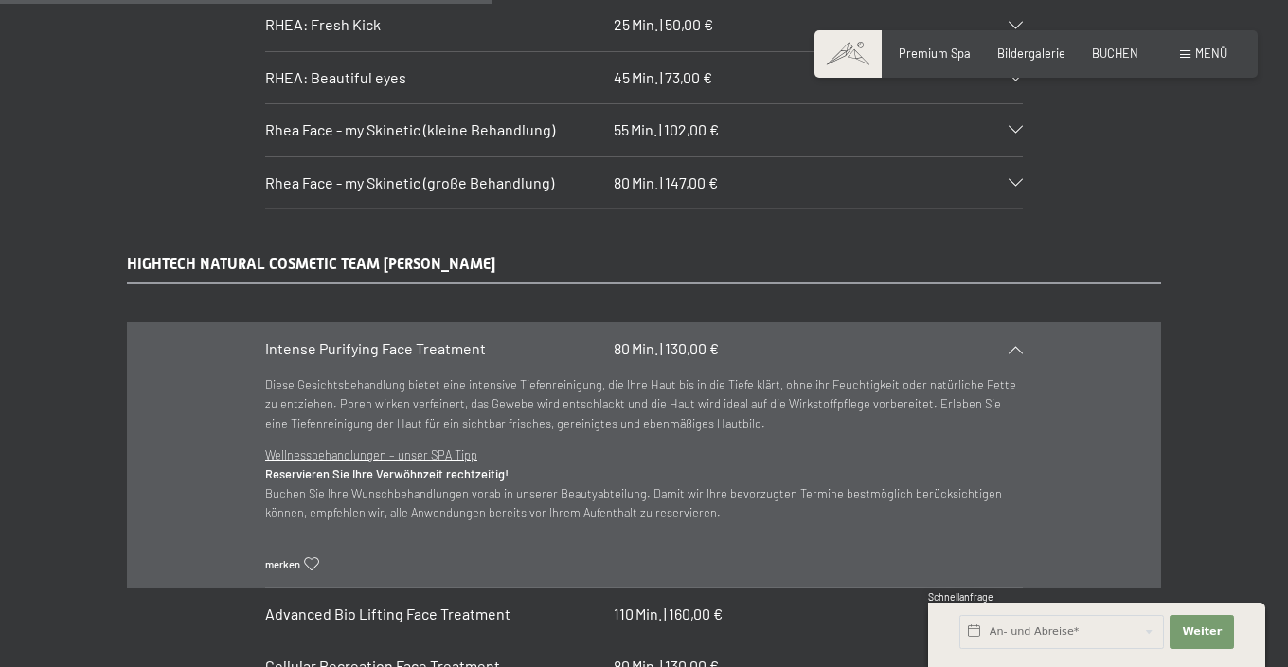
click at [732, 323] on div "Intense Purifying Face Treatment 80 Min. | 130,00 €" at bounding box center [644, 348] width 758 height 51
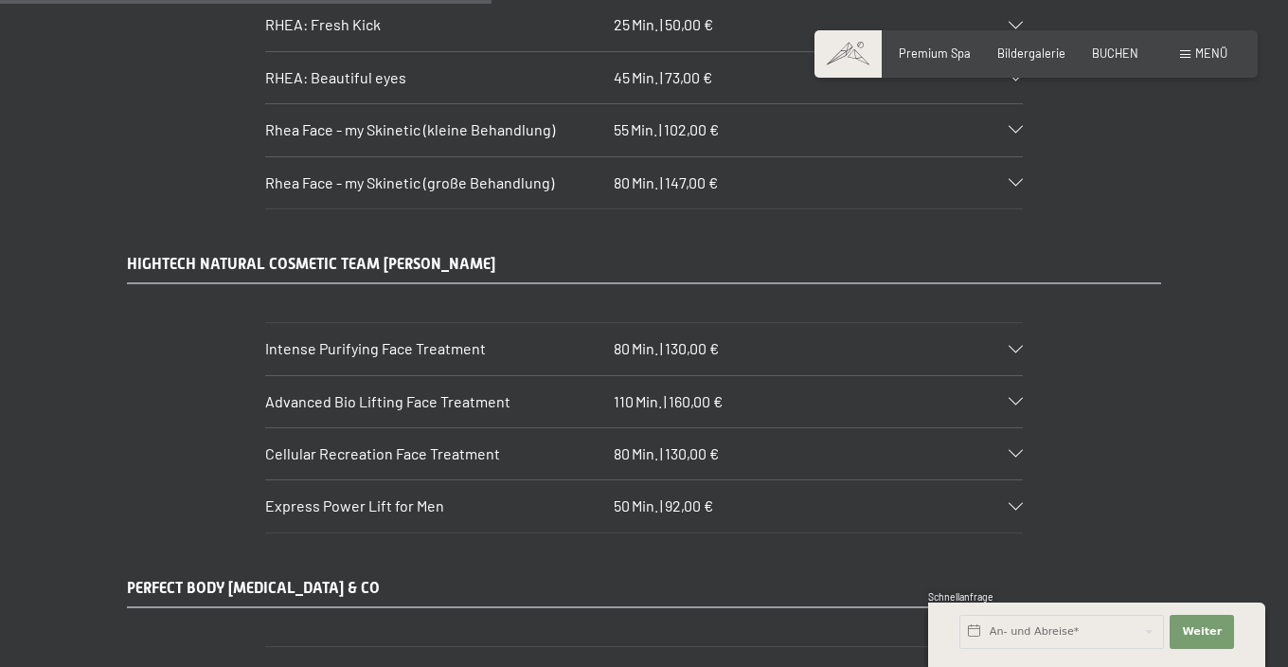
click at [722, 376] on div "Advanced Bio Lifting Face Treatment 110 Min. | 160,00 €" at bounding box center [644, 401] width 758 height 51
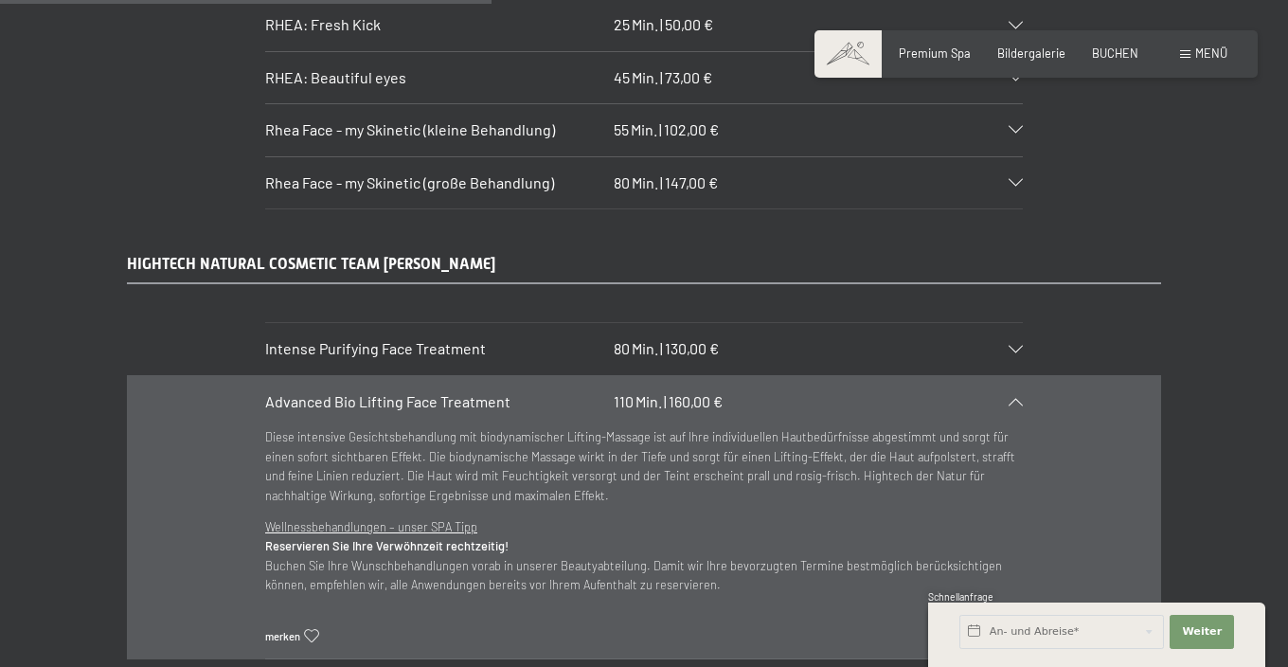
click at [722, 376] on div "Advanced Bio Lifting Face Treatment 110 Min. | 160,00 €" at bounding box center [644, 401] width 758 height 51
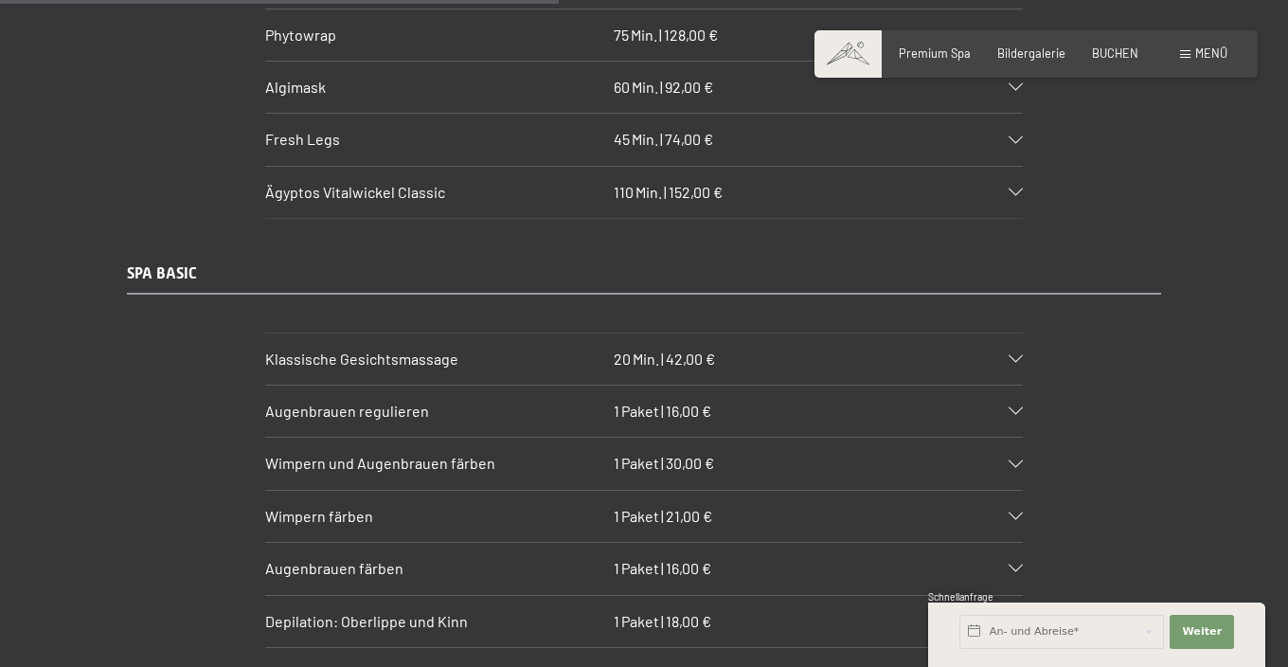
scroll to position [5349, 0]
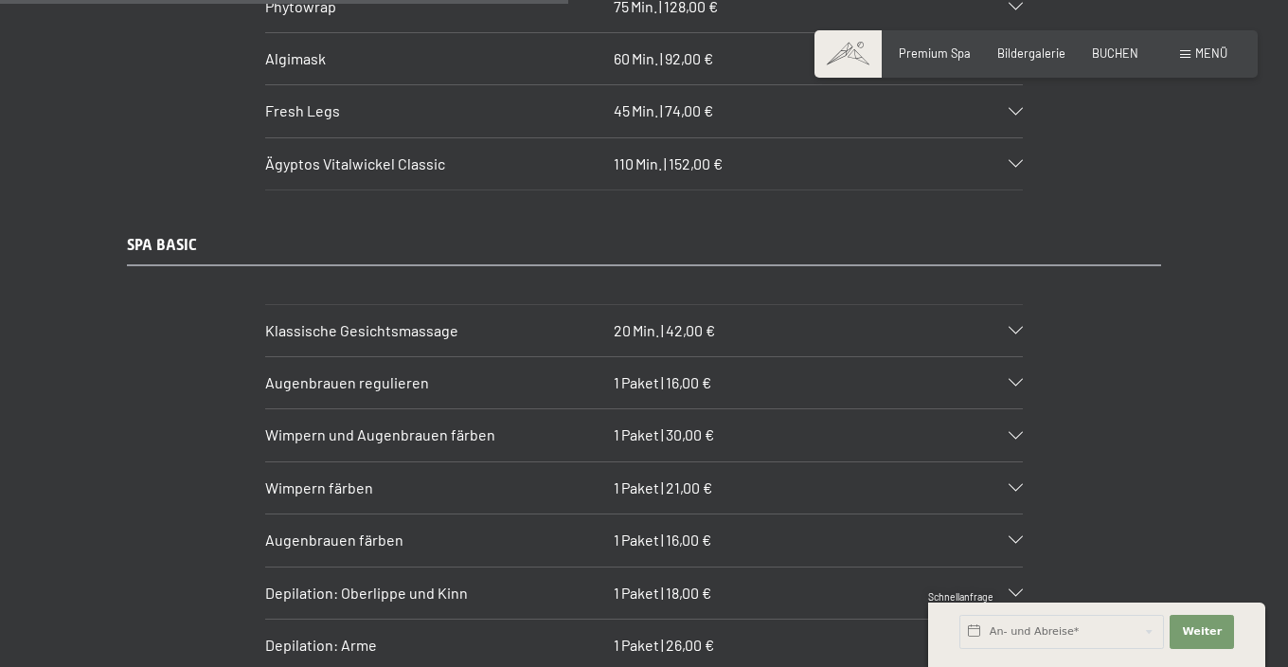
click at [740, 305] on div "Klassische Gesichtsmassage 20 Min. | 42,00 €" at bounding box center [644, 330] width 758 height 51
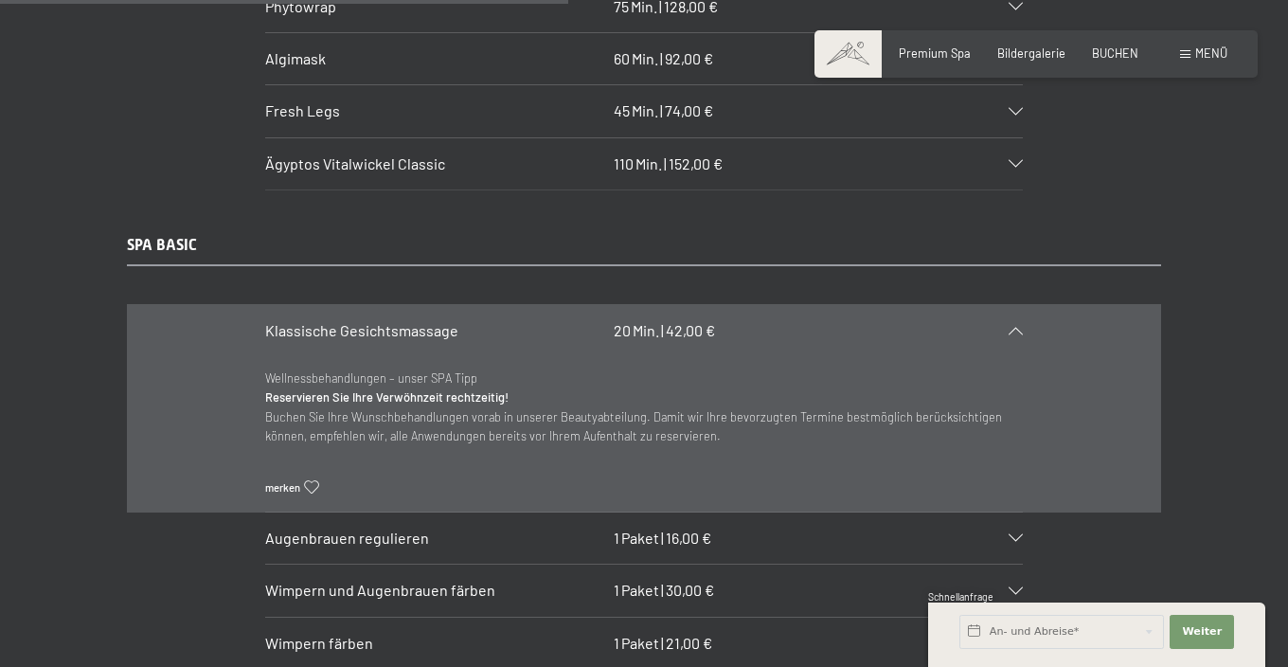
click at [740, 305] on div "Klassische Gesichtsmassage 20 Min. | 42,00 €" at bounding box center [644, 330] width 758 height 51
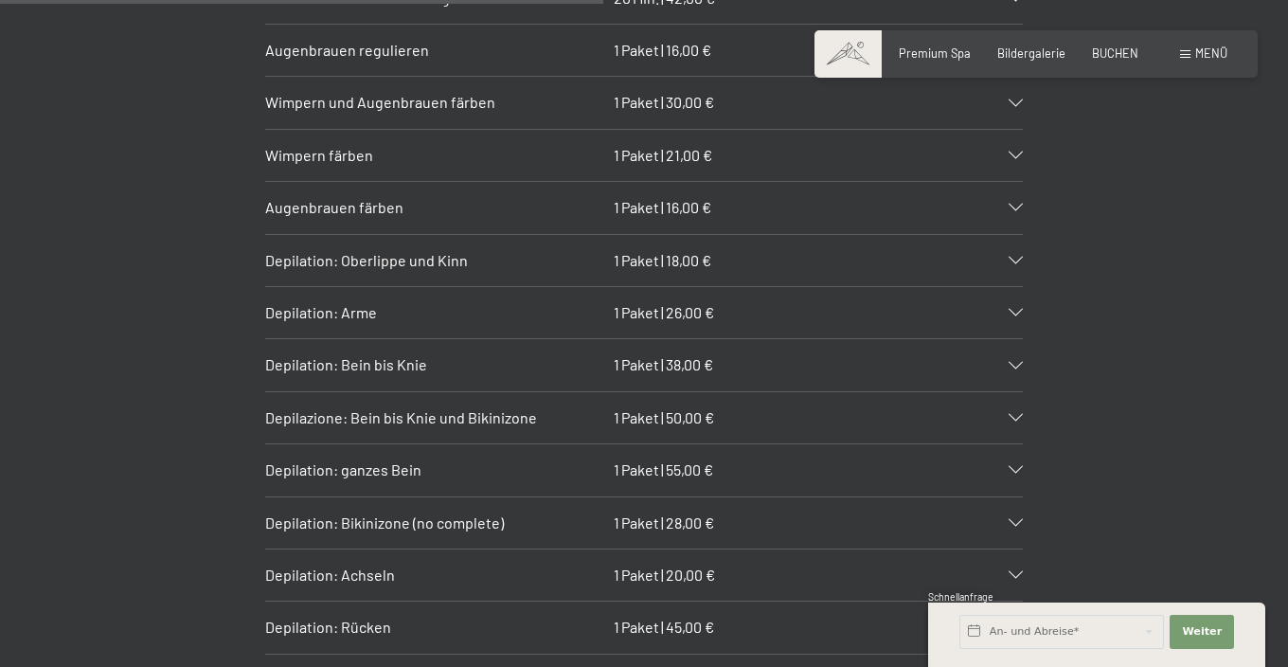
scroll to position [5684, 0]
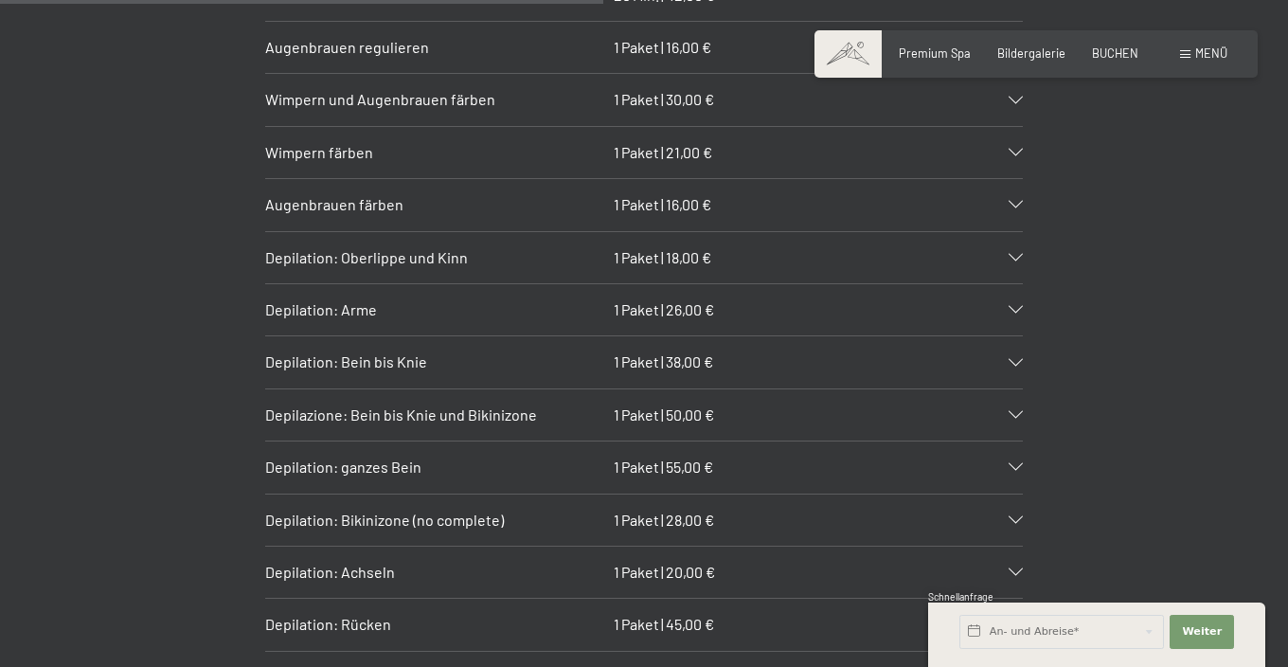
click at [729, 232] on div "Depilation: Oberlippe und Kinn 1 Paket | 18,00 €" at bounding box center [644, 257] width 758 height 51
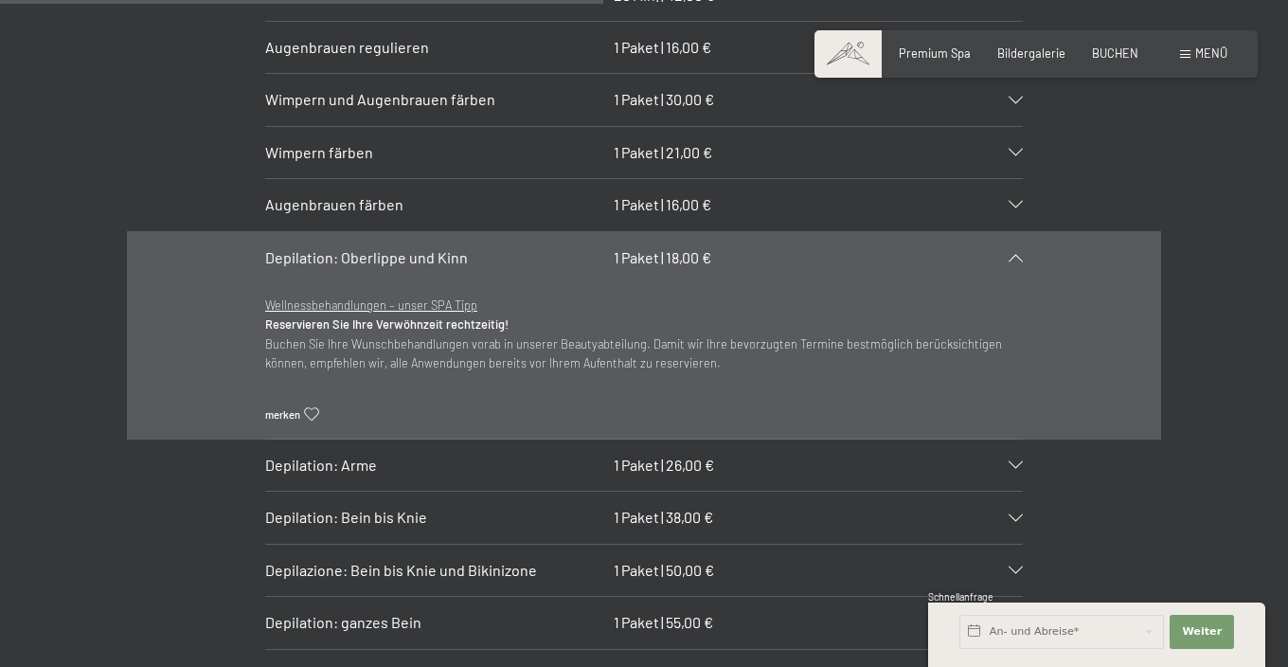
click at [729, 232] on div "Depilation: Oberlippe und Kinn 1 Paket | 18,00 €" at bounding box center [644, 257] width 758 height 51
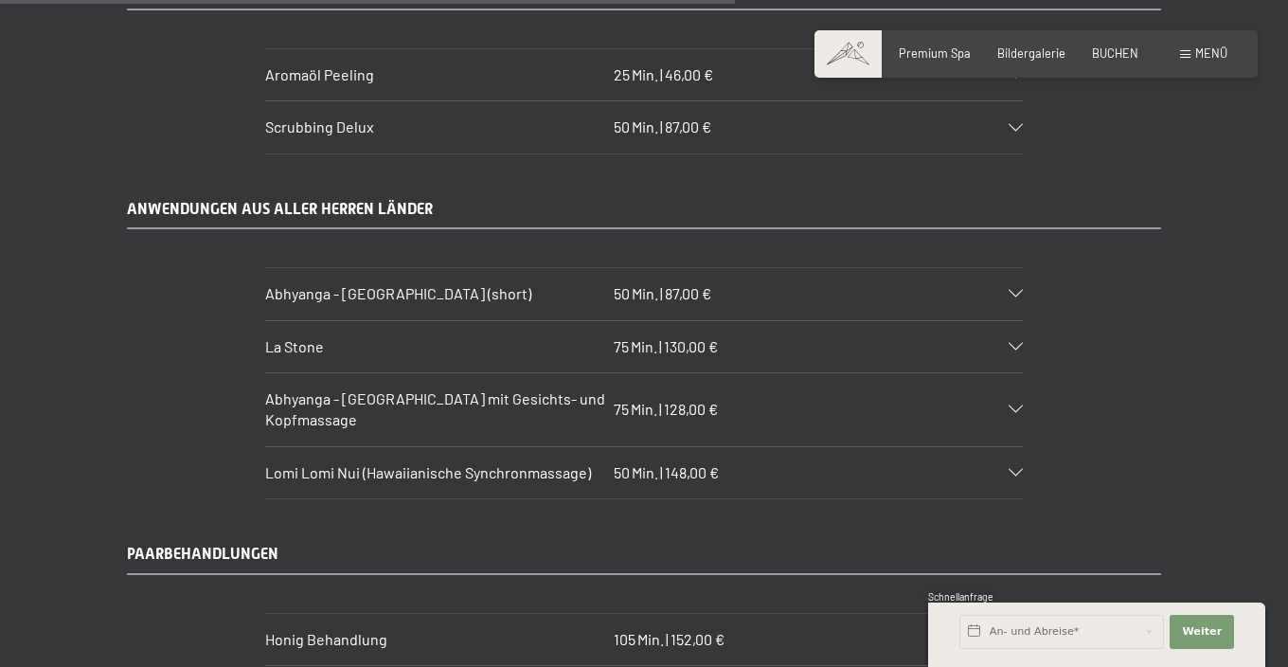
scroll to position [6932, 0]
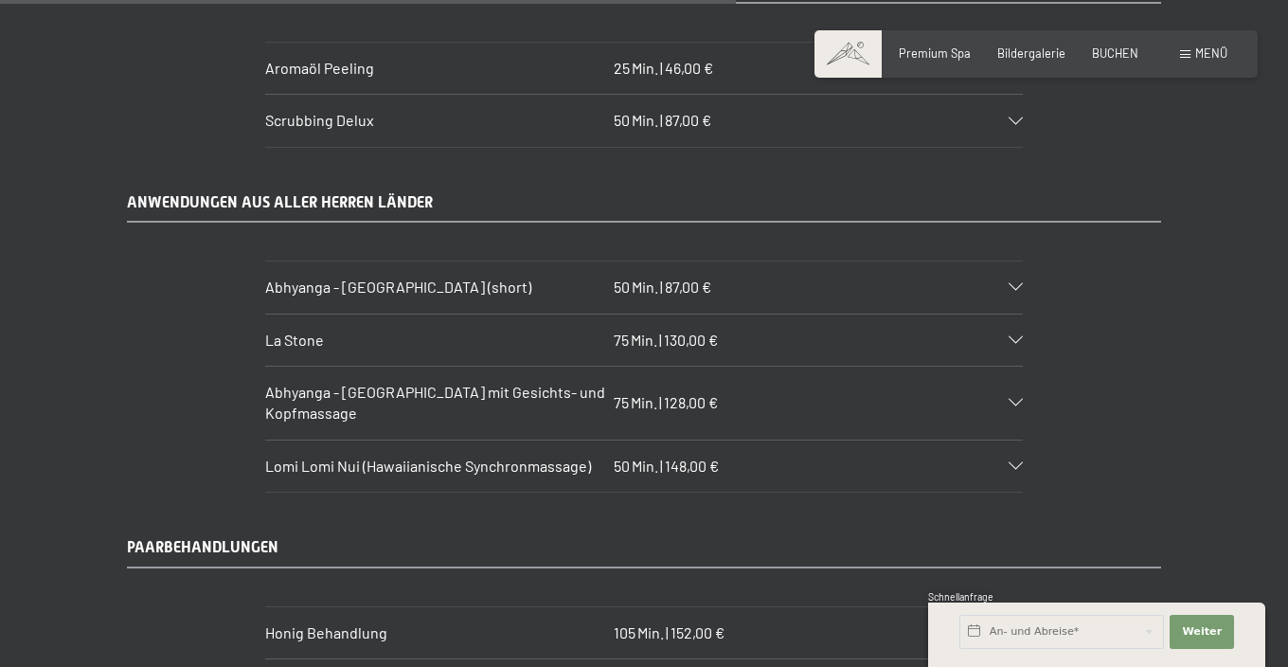
click at [727, 367] on div "Abhyanga - Ganzkörpermassage mit Gesichts- und Kopfmassage 75 Min. | 128,00 €" at bounding box center [644, 403] width 758 height 73
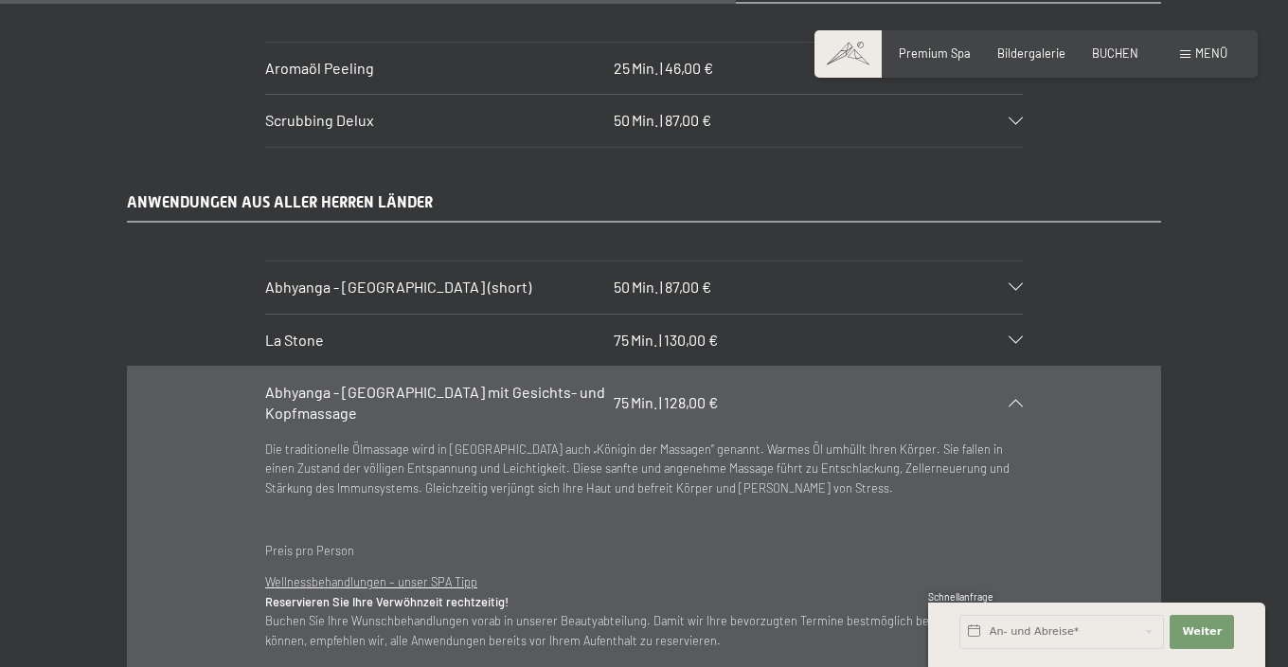
click at [778, 367] on div "Abhyanga - Ganzkörpermassage mit Gesichts- und Kopfmassage 75 Min. | 128,00 €" at bounding box center [644, 403] width 758 height 73
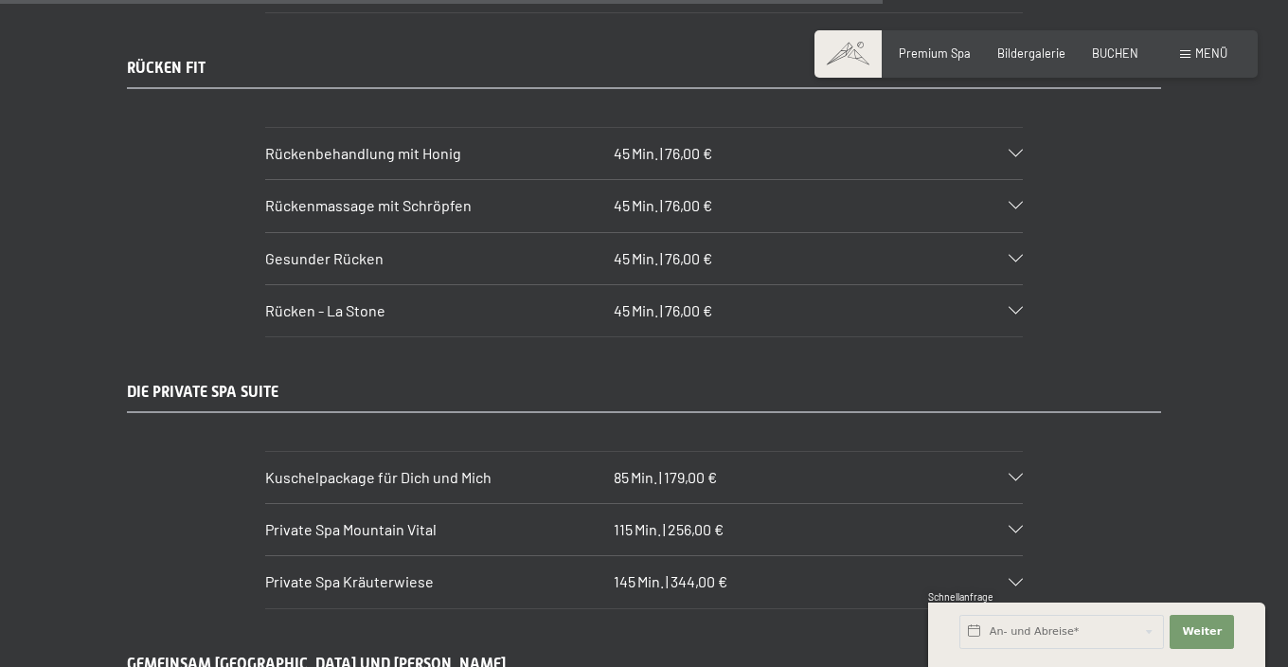
scroll to position [8313, 0]
click at [790, 450] on div "Kuschelpackage für Dich und Mich 85 Min. | 179,00 €" at bounding box center [644, 475] width 758 height 51
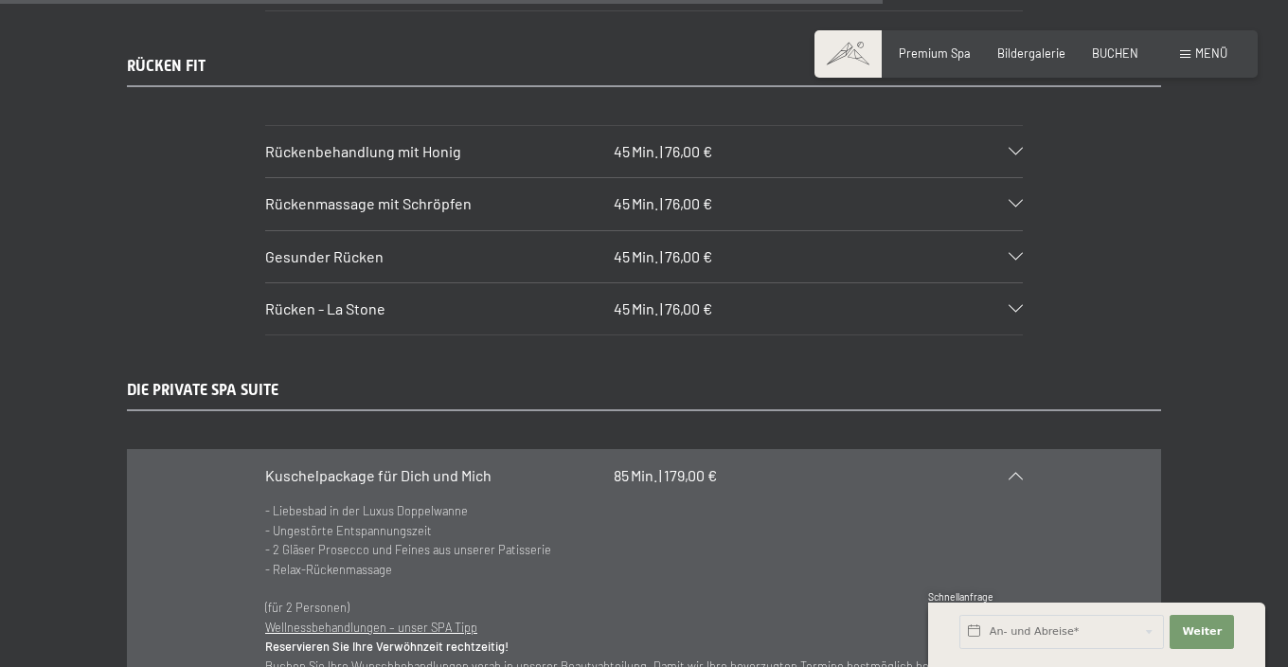
click at [790, 450] on div "Kuschelpackage für Dich und Mich 85 Min. | 179,00 €" at bounding box center [644, 475] width 758 height 51
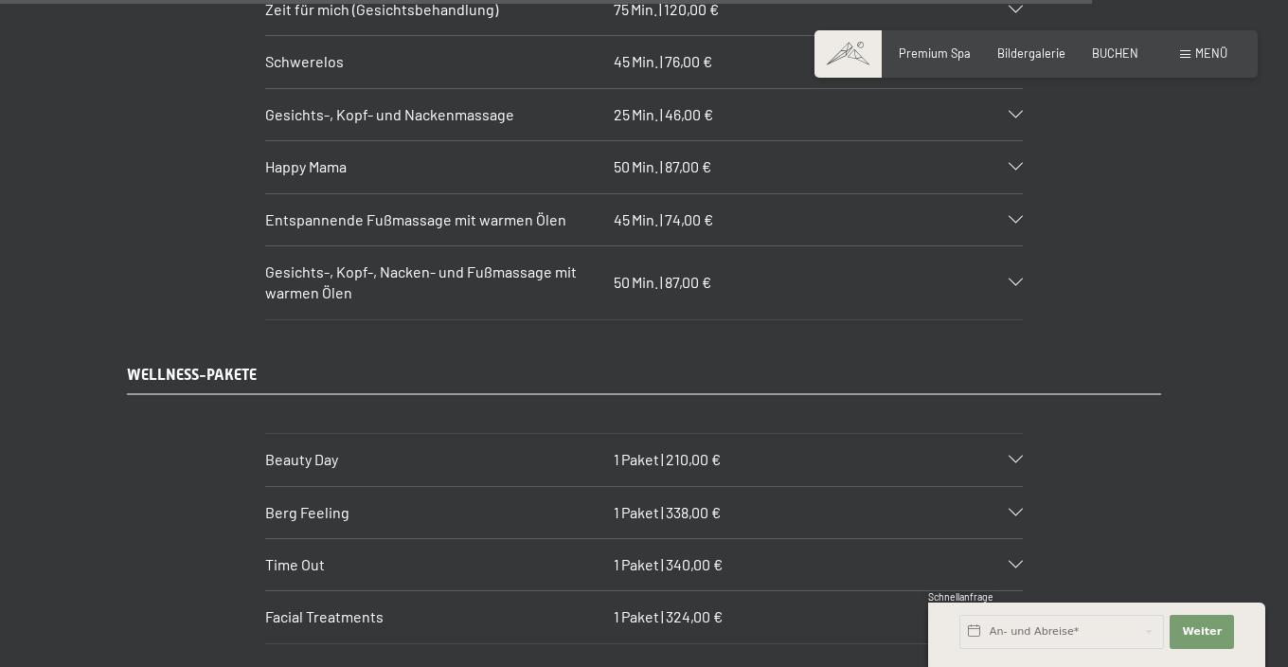
scroll to position [10282, 0]
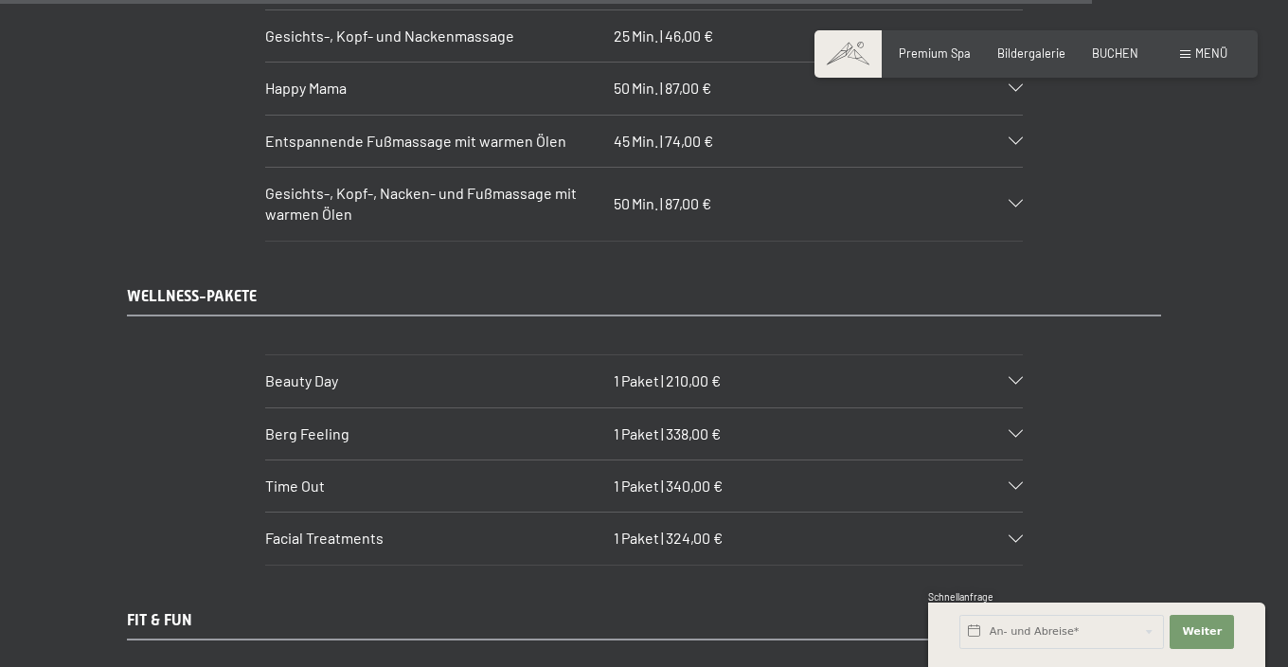
click at [743, 512] on div "Facial Treatments 1 Paket | 324,00 €" at bounding box center [644, 537] width 758 height 51
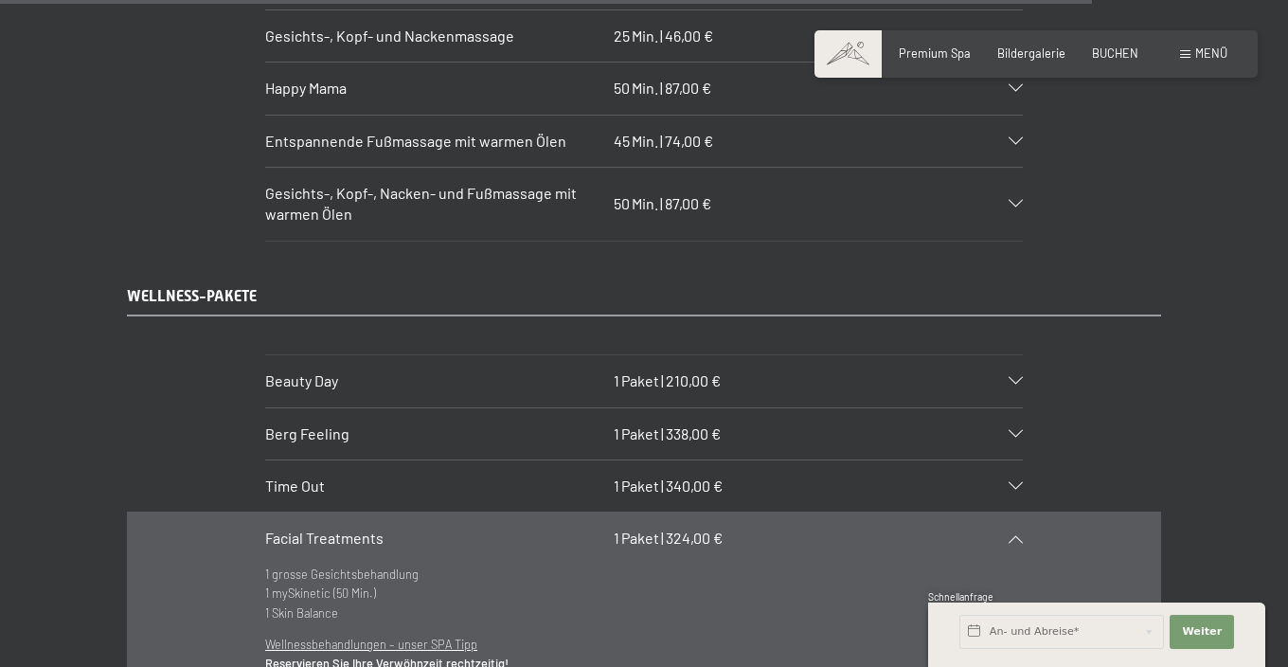
click at [743, 512] on div "Facial Treatments 1 Paket | 324,00 €" at bounding box center [644, 537] width 758 height 51
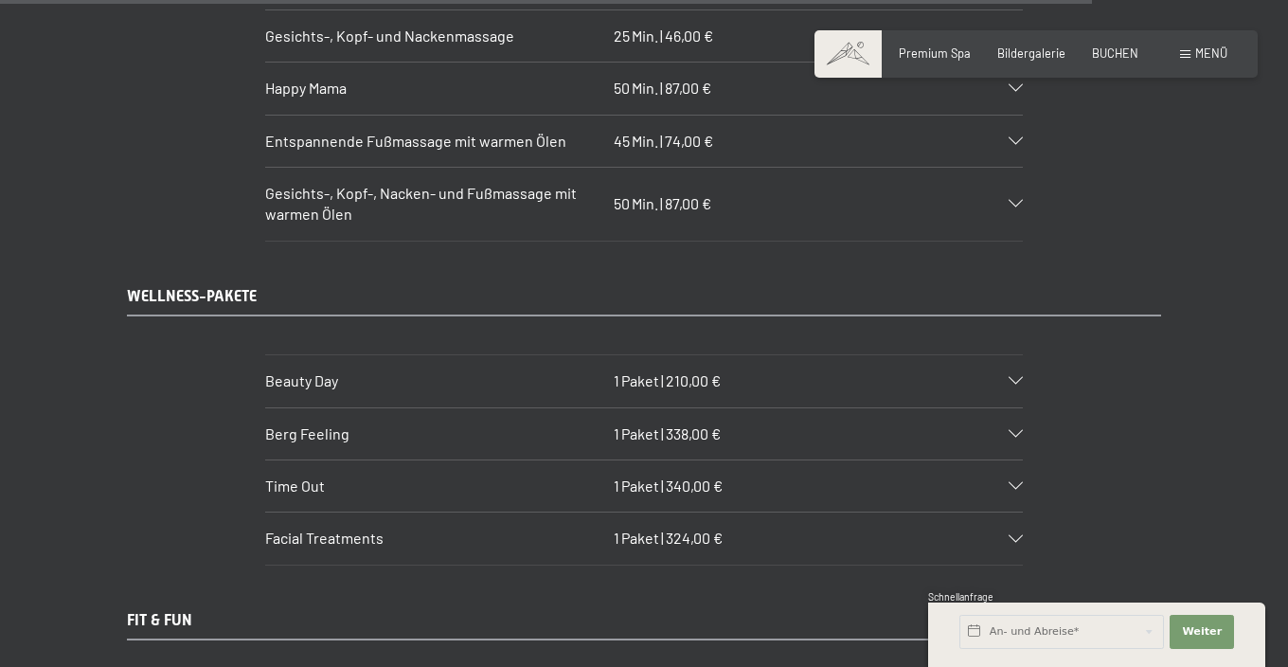
click at [762, 355] on div "Beauty Day 1 Paket | 210,00 €" at bounding box center [644, 380] width 758 height 51
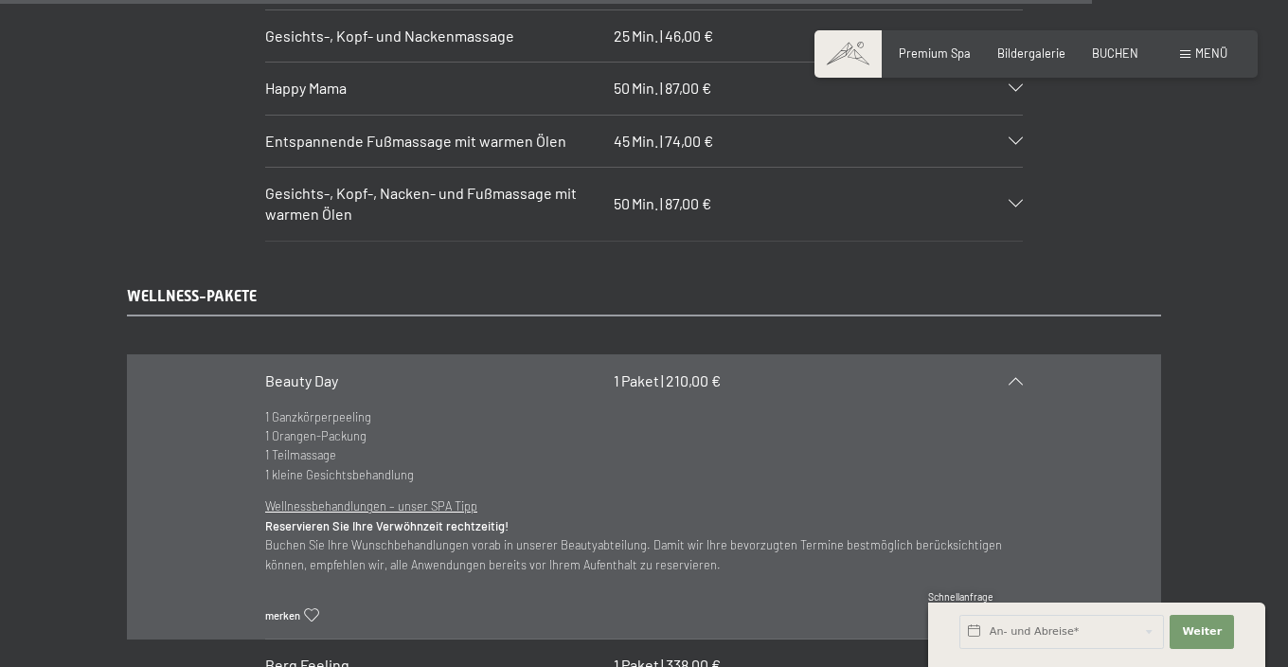
click at [762, 355] on div "Beauty Day 1 Paket | 210,00 €" at bounding box center [644, 380] width 758 height 51
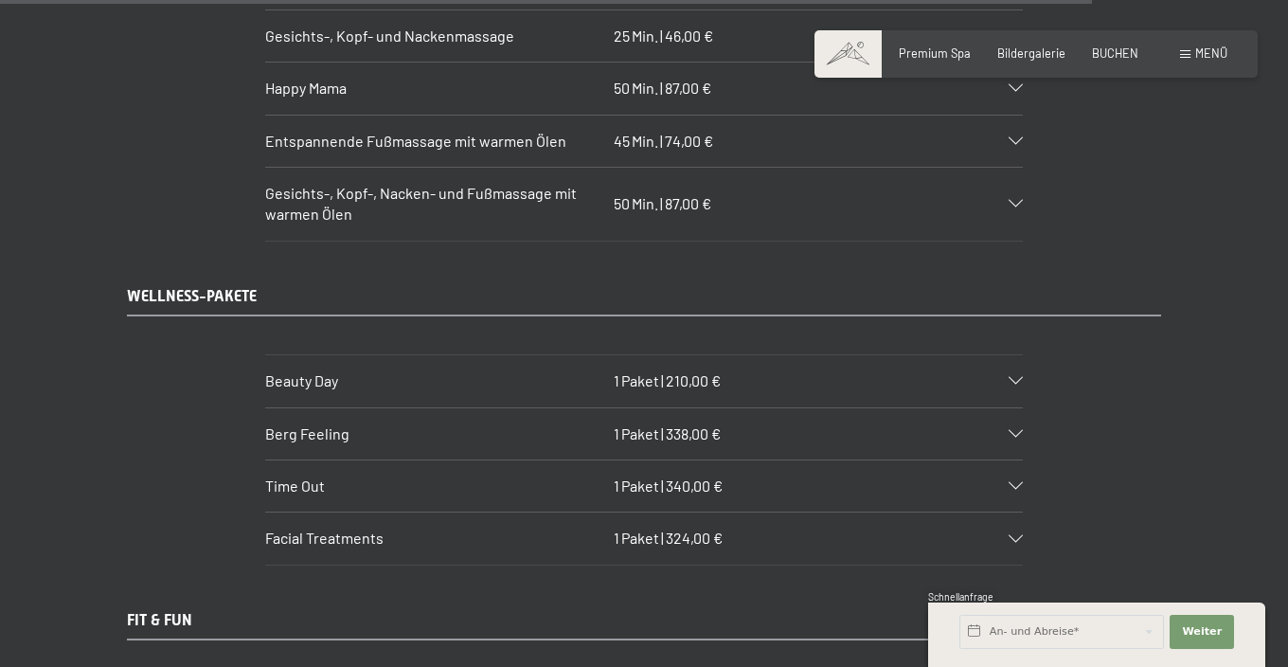
click at [747, 408] on div "Berg Feeling 1 Paket | 338,00 €" at bounding box center [644, 433] width 758 height 51
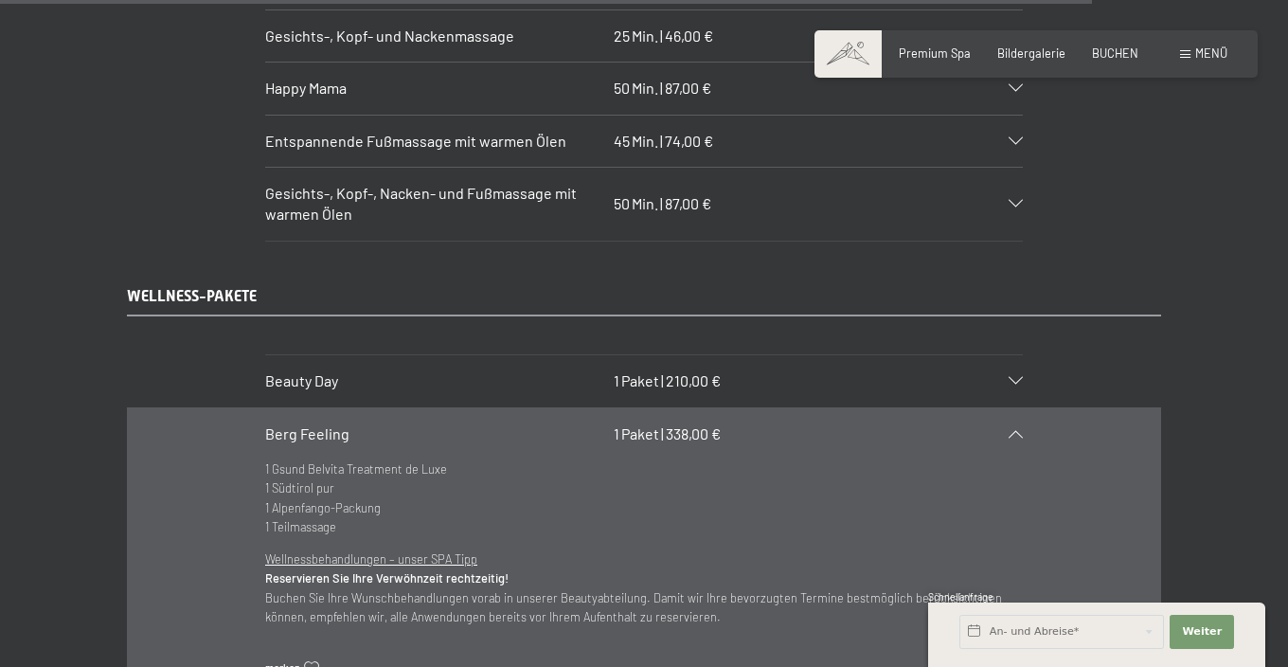
click at [747, 408] on div "Berg Feeling 1 Paket | 338,00 €" at bounding box center [644, 433] width 758 height 51
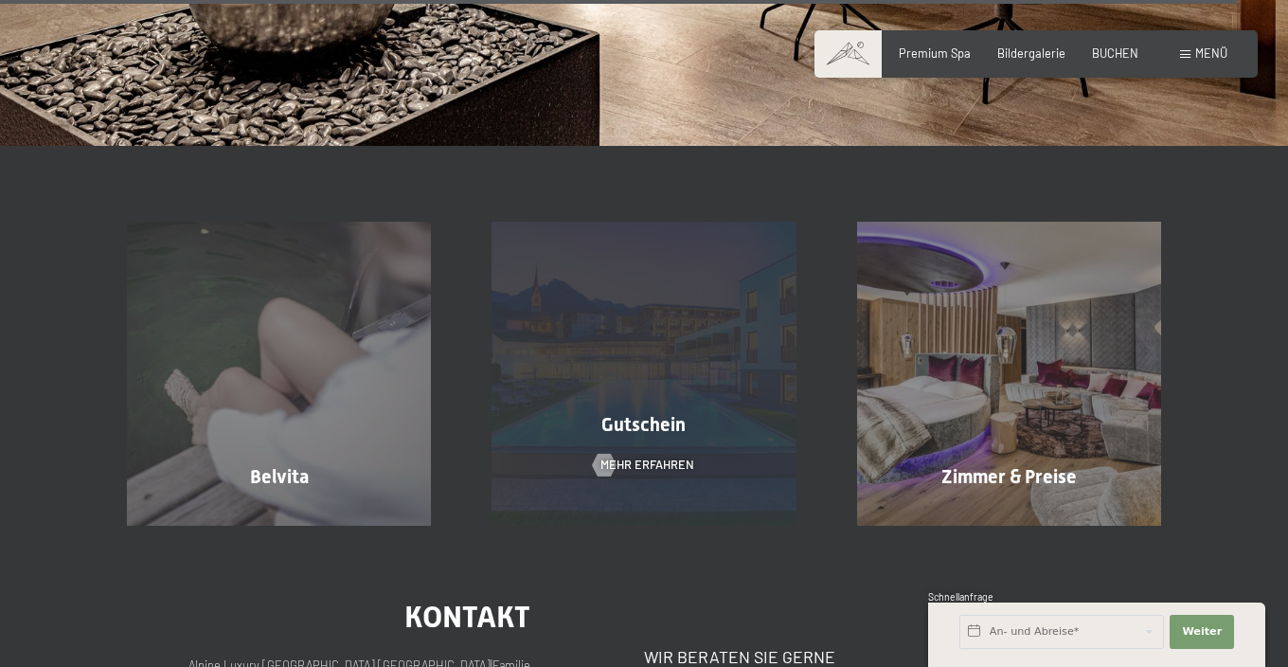
scroll to position [11730, 0]
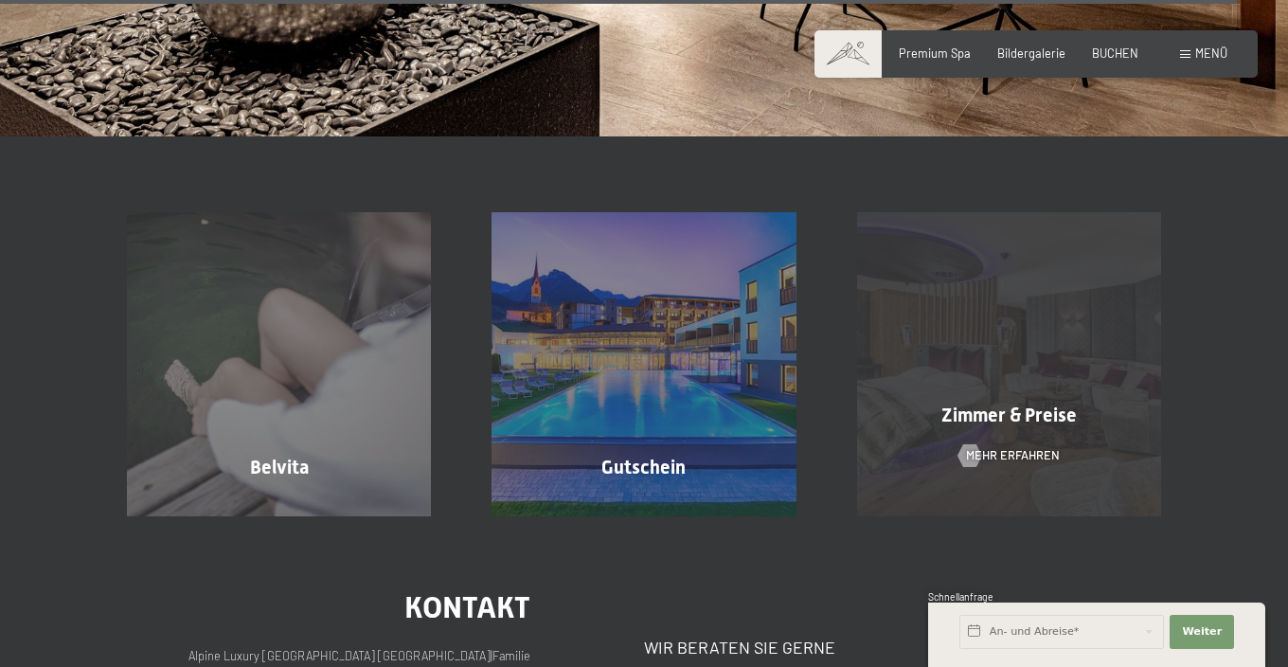
click at [954, 264] on div "Zimmer & Preise Mehr erfahren" at bounding box center [1009, 364] width 365 height 304
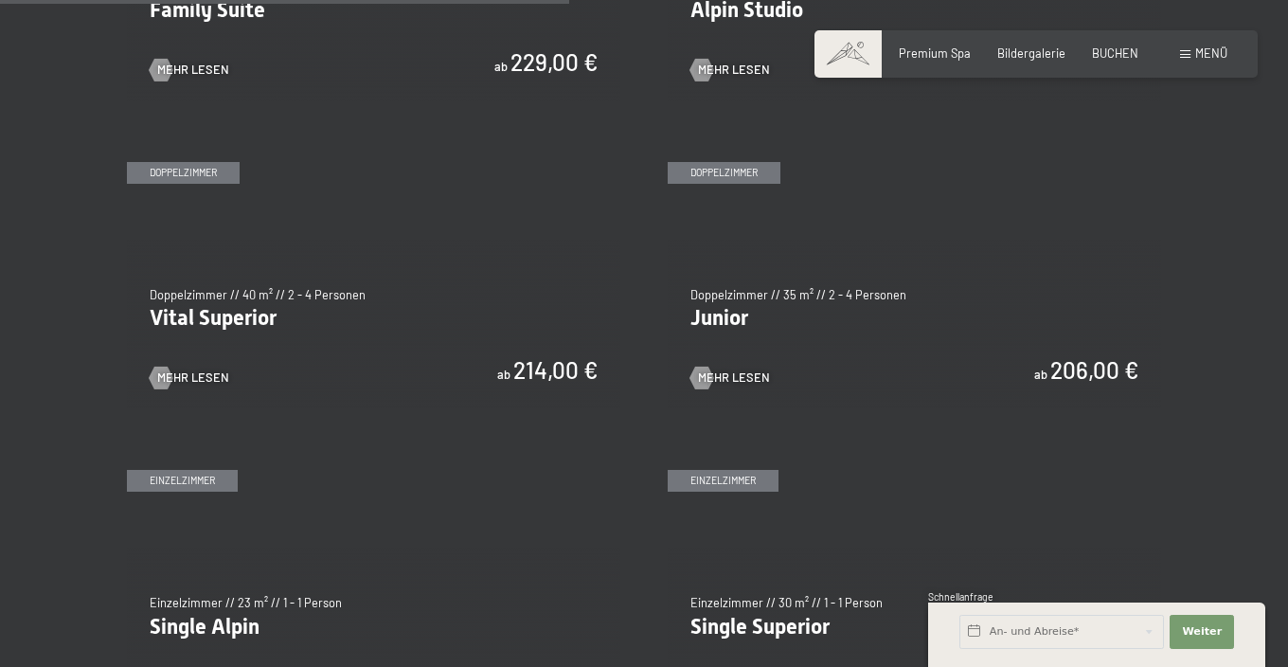
scroll to position [2108, 0]
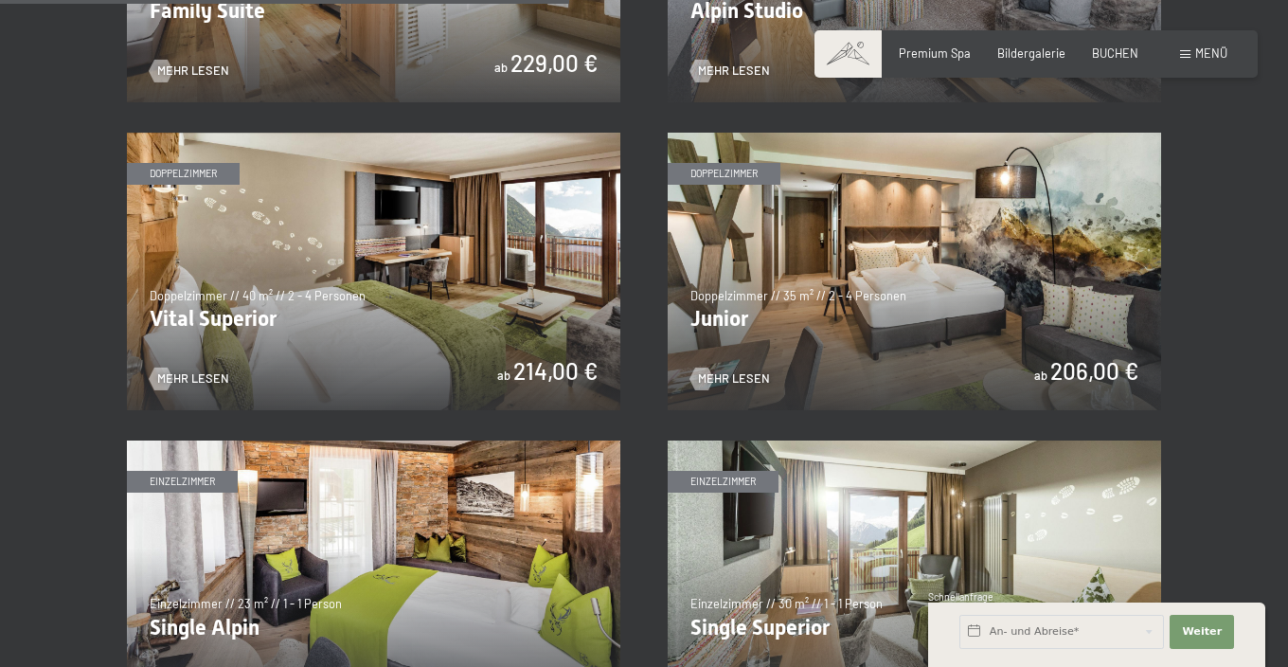
click at [856, 216] on img at bounding box center [915, 272] width 494 height 278
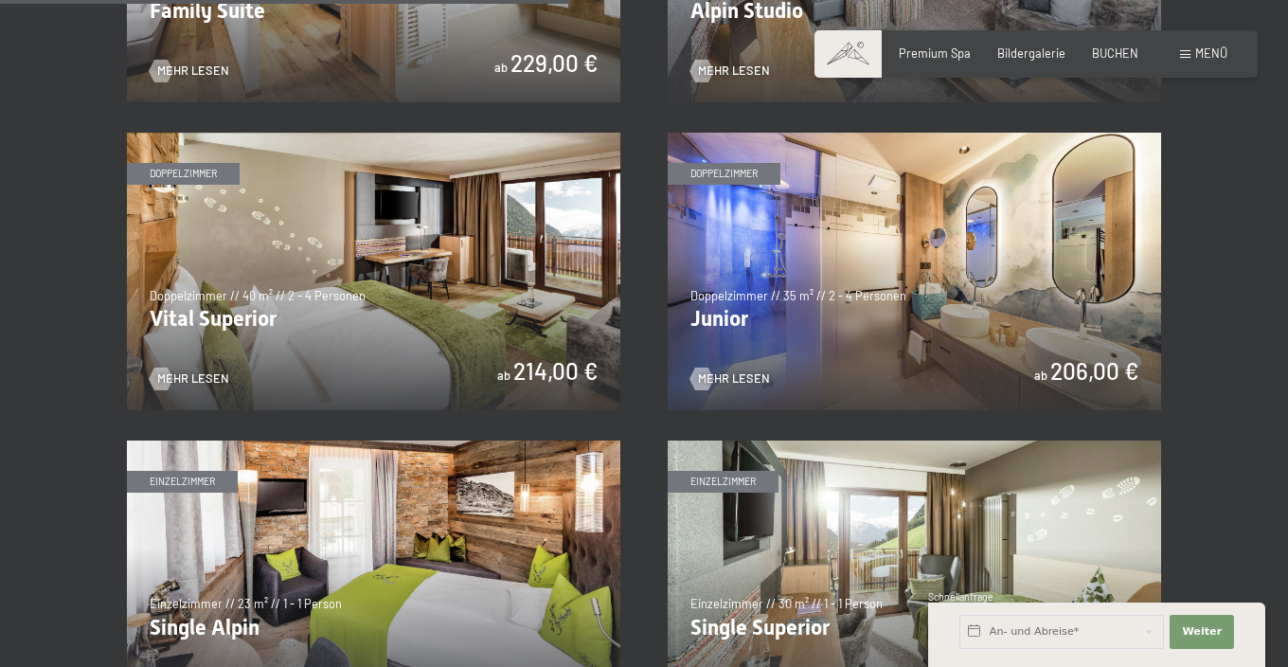
click at [864, 264] on img at bounding box center [915, 272] width 494 height 278
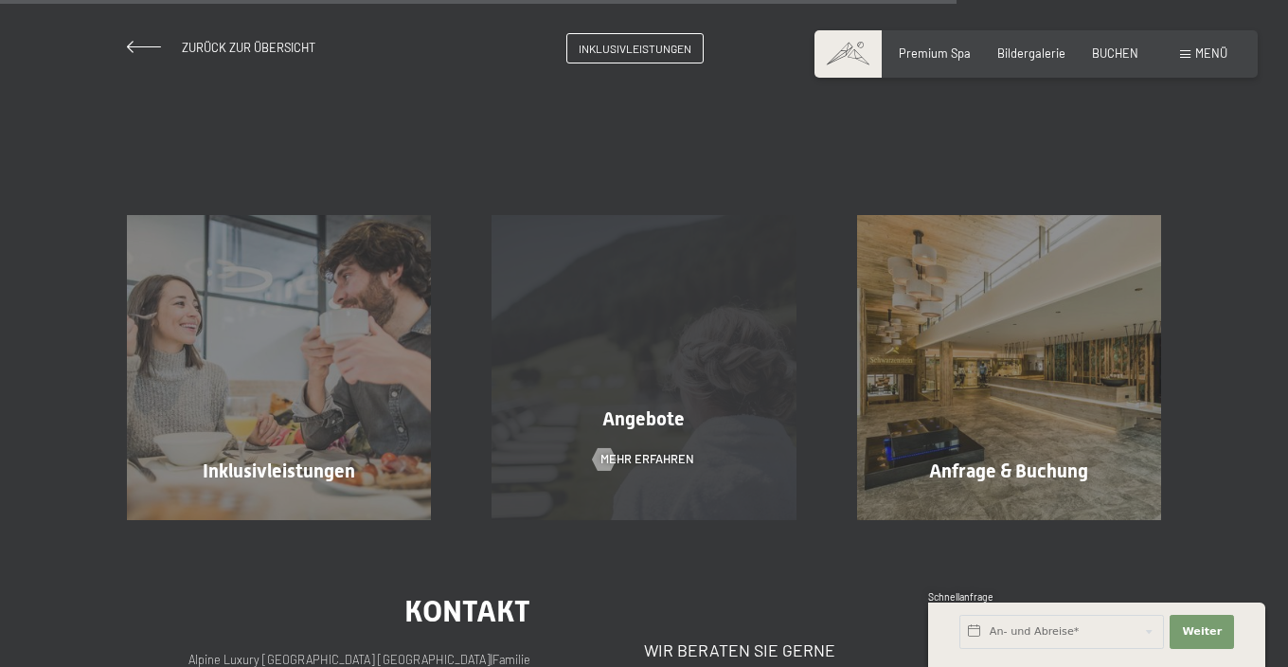
scroll to position [1629, 0]
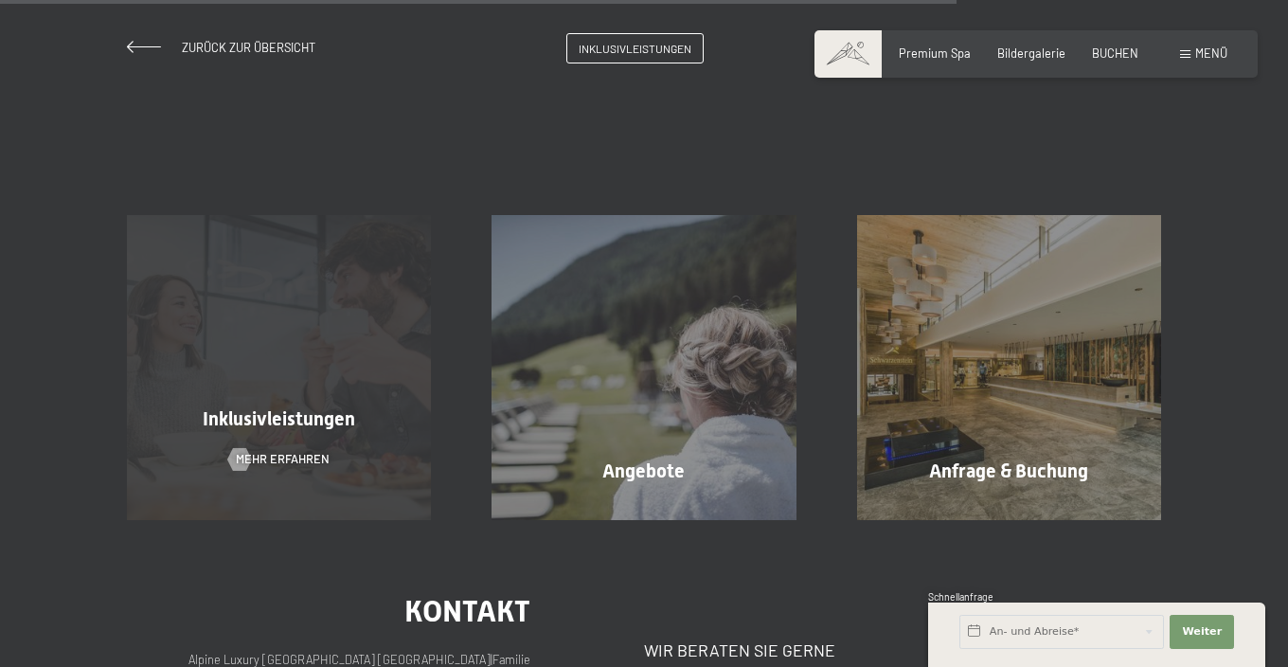
click at [312, 345] on div "Inklusivleistungen Mehr erfahren" at bounding box center [279, 367] width 365 height 304
